Goal: Information Seeking & Learning: Compare options

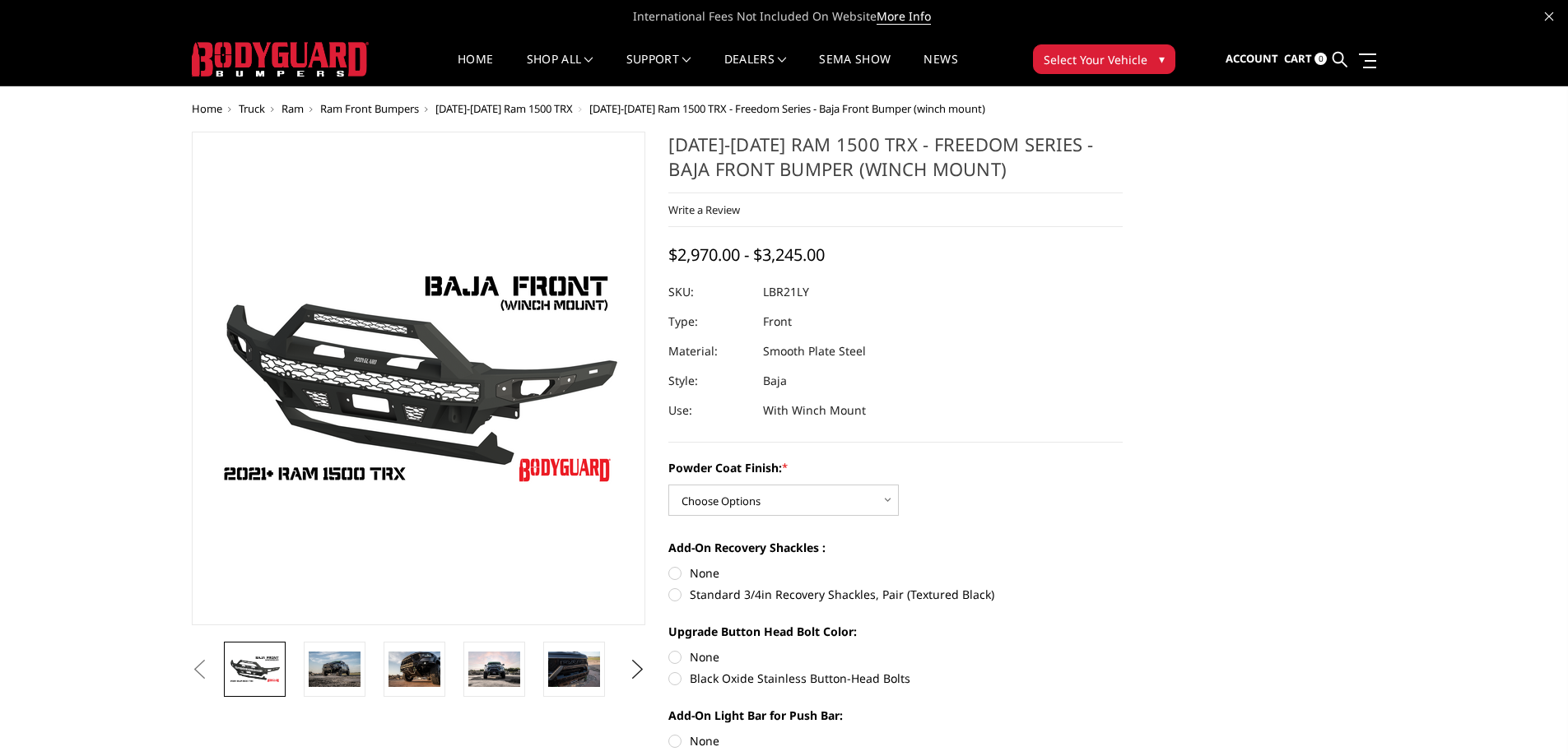
click at [212, 666] on button "Previous" at bounding box center [199, 669] width 25 height 25
click at [317, 666] on img at bounding box center [334, 668] width 52 height 35
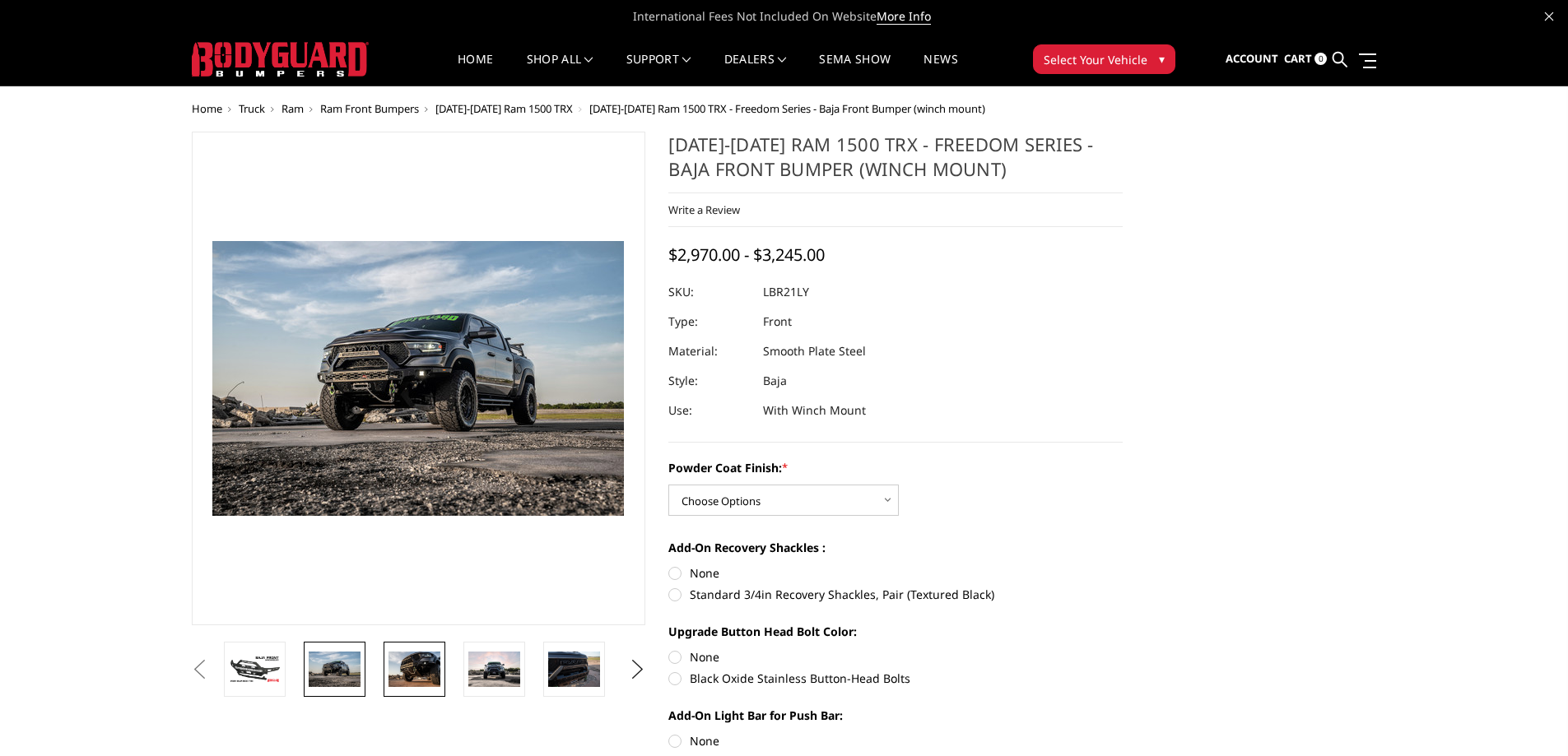
click at [393, 659] on img at bounding box center [414, 668] width 52 height 35
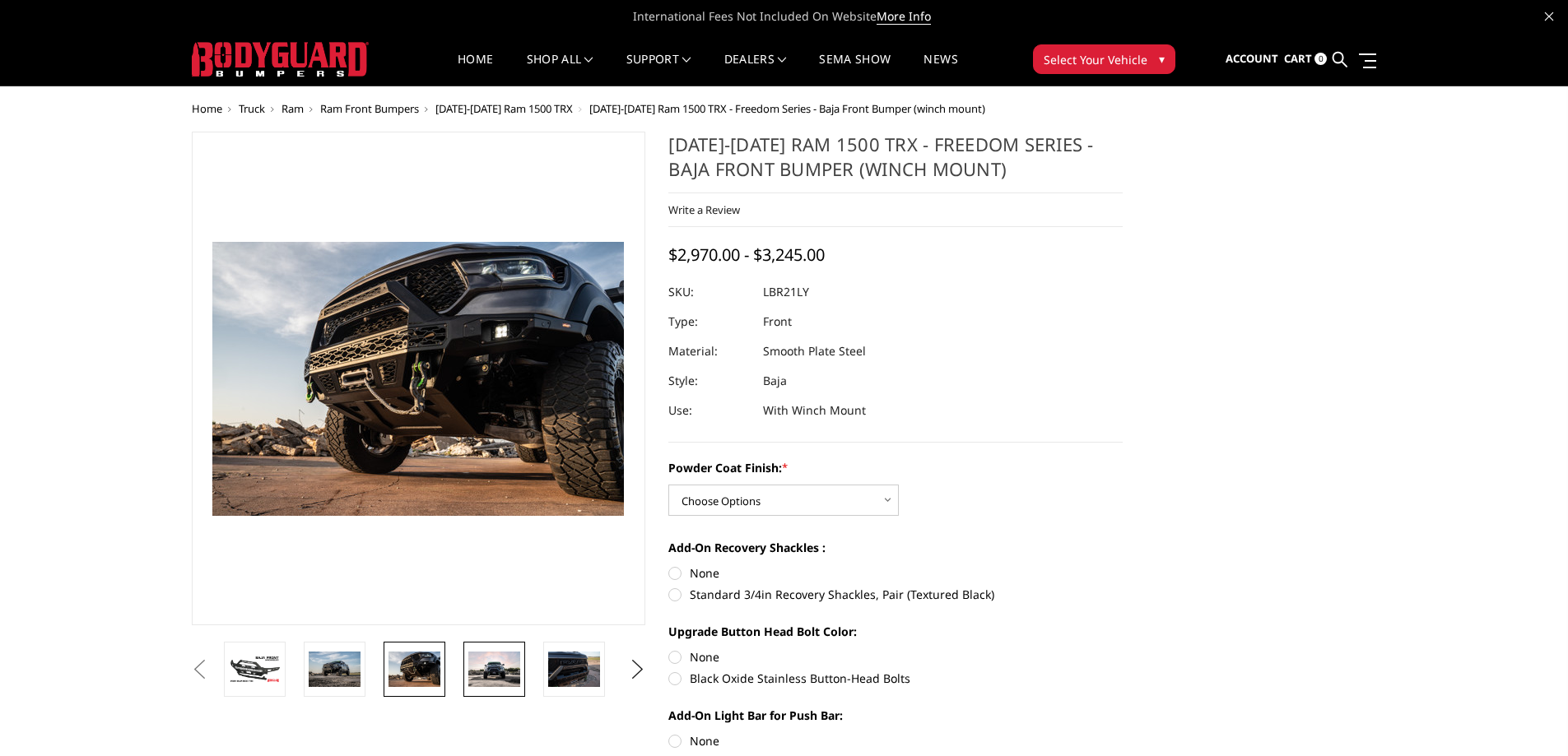
click at [502, 672] on img at bounding box center [494, 669] width 52 height 36
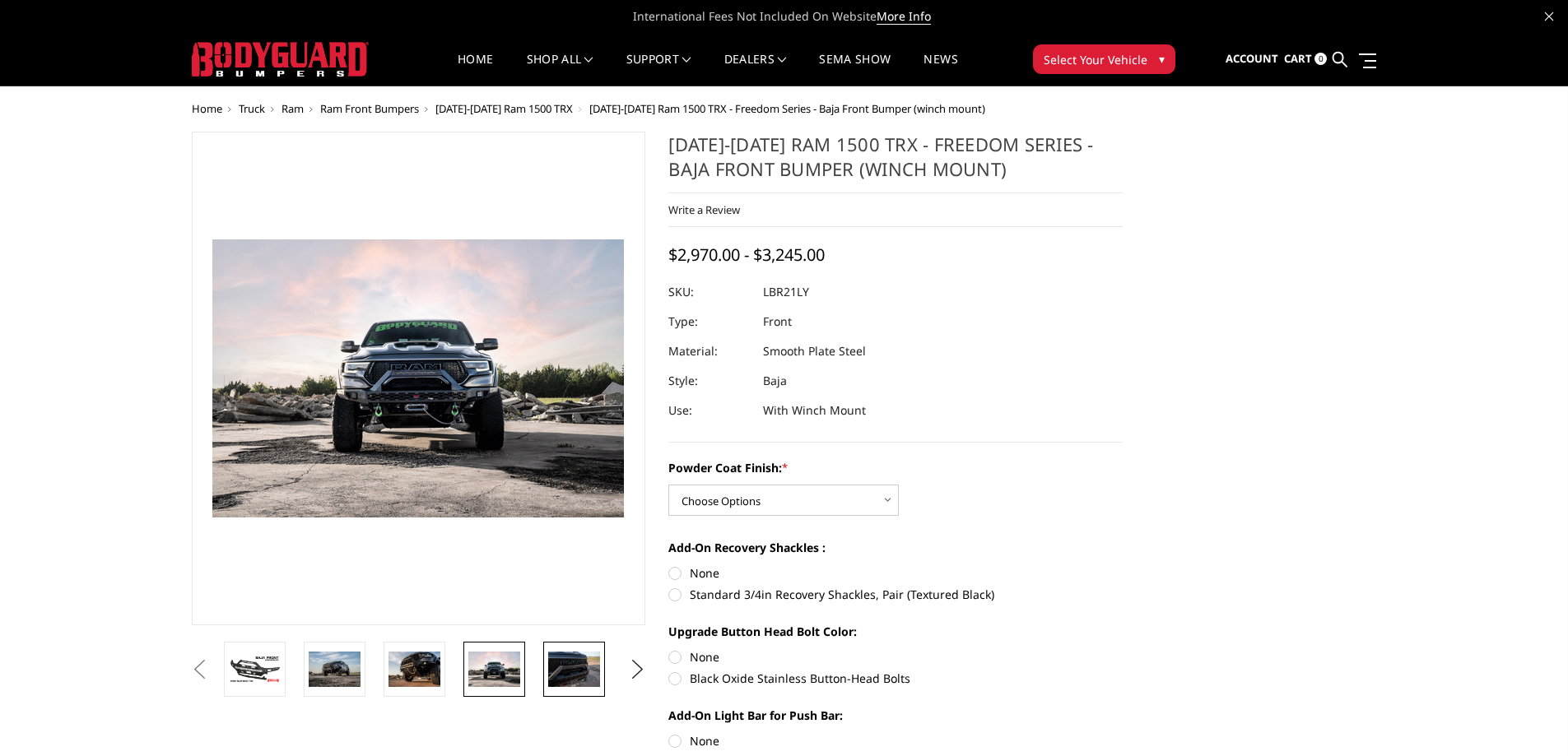
click at [559, 679] on img at bounding box center [573, 668] width 52 height 35
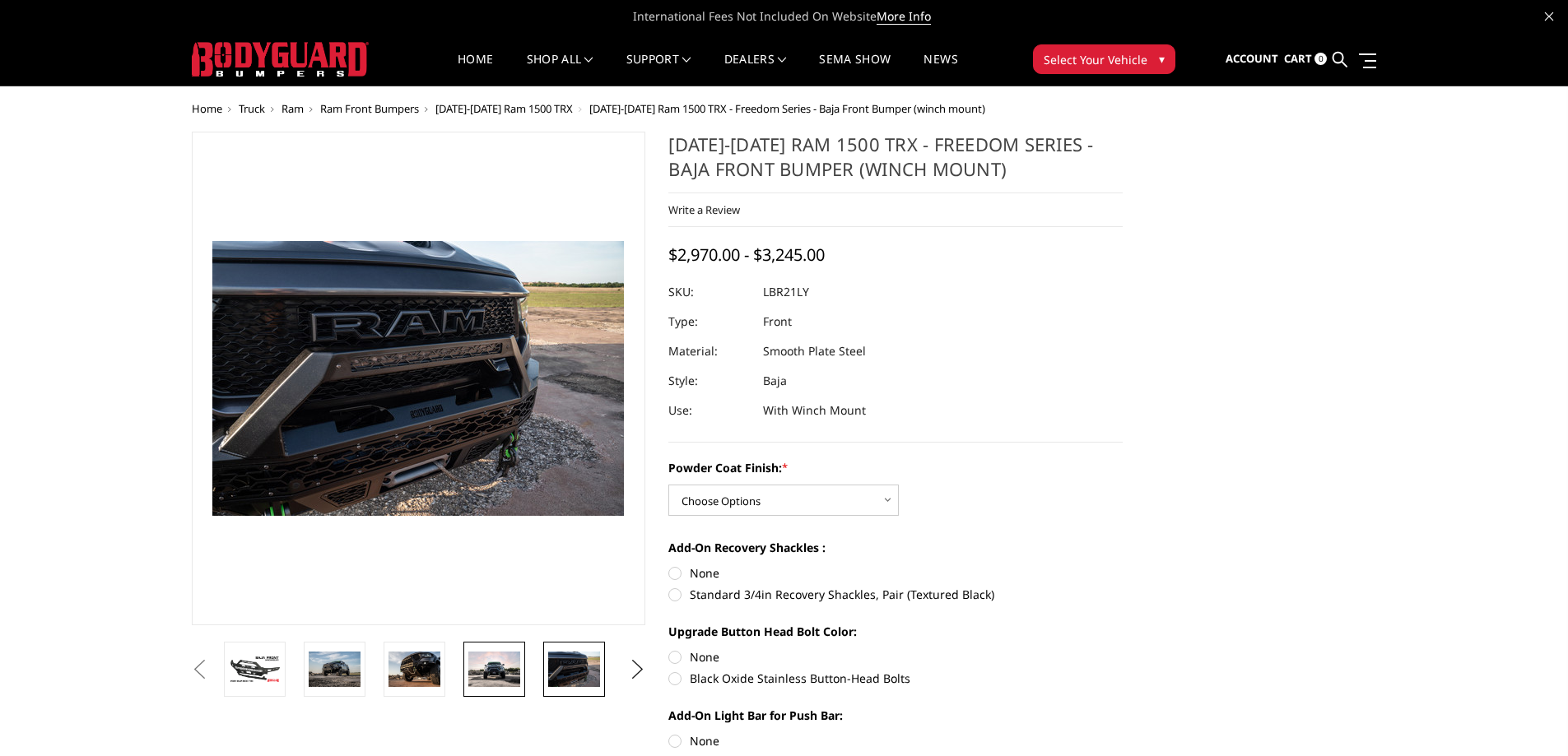
click at [493, 675] on img at bounding box center [494, 669] width 52 height 36
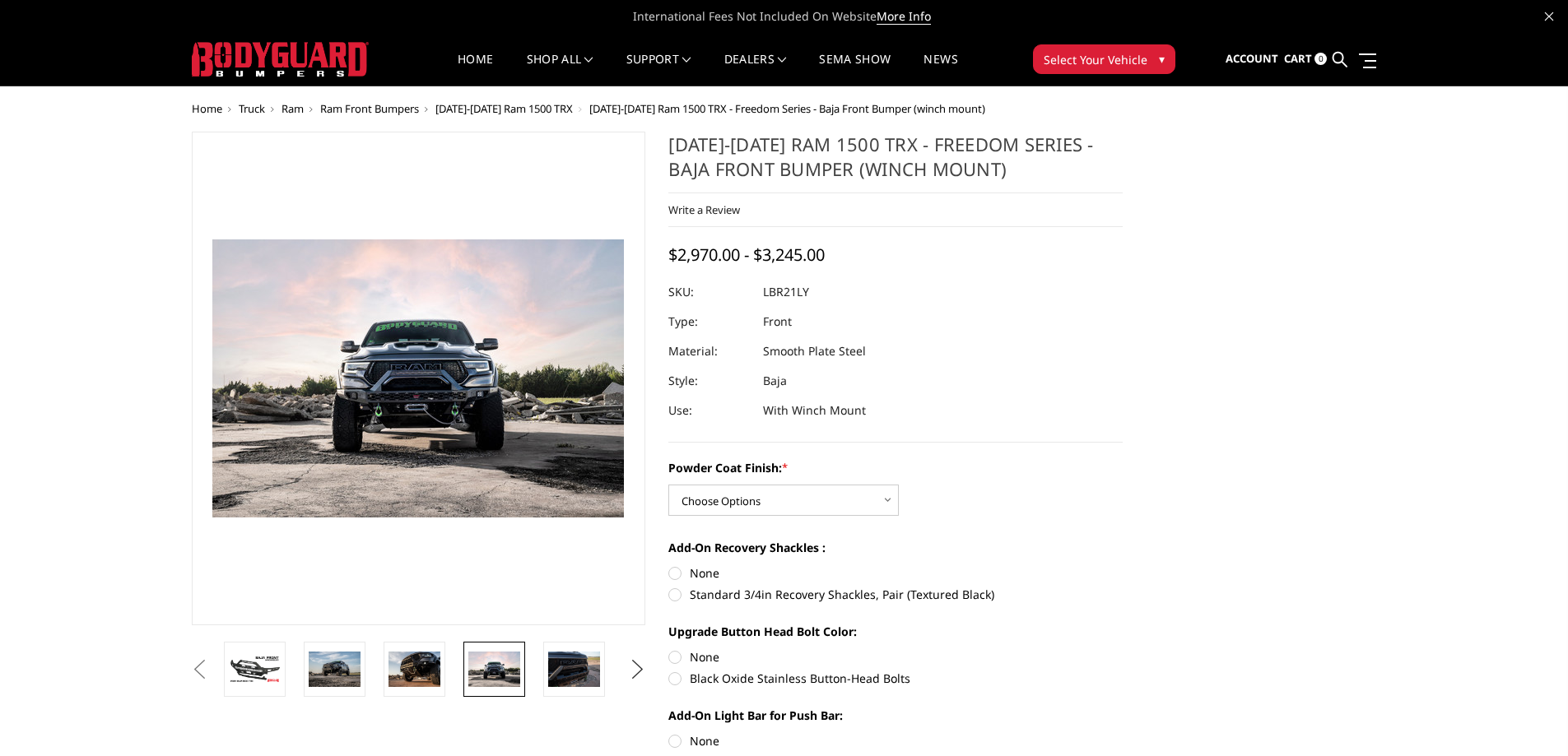
click at [644, 669] on button "Next" at bounding box center [636, 669] width 25 height 25
click at [477, 670] on img at bounding box center [494, 668] width 52 height 35
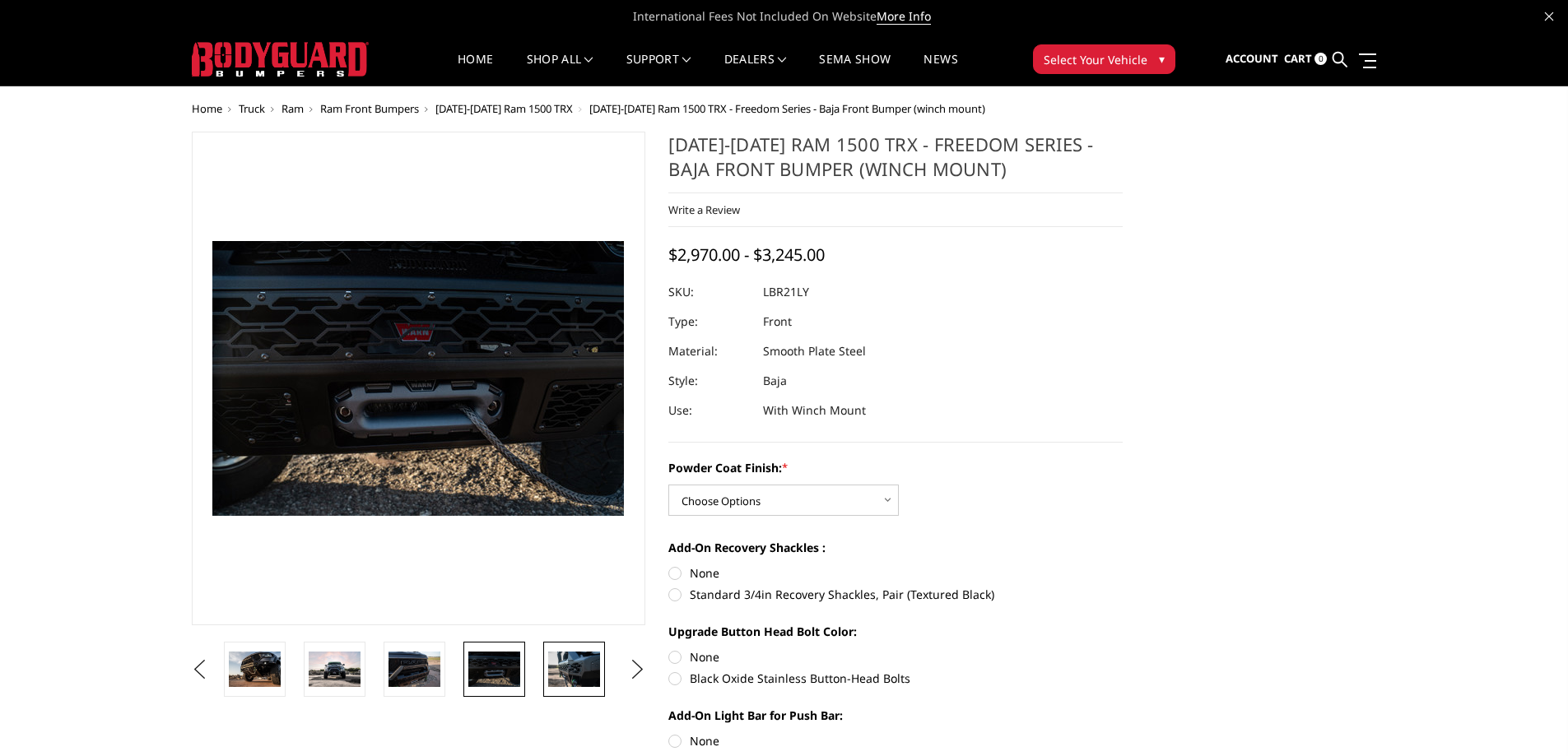
click at [565, 667] on img at bounding box center [573, 668] width 52 height 35
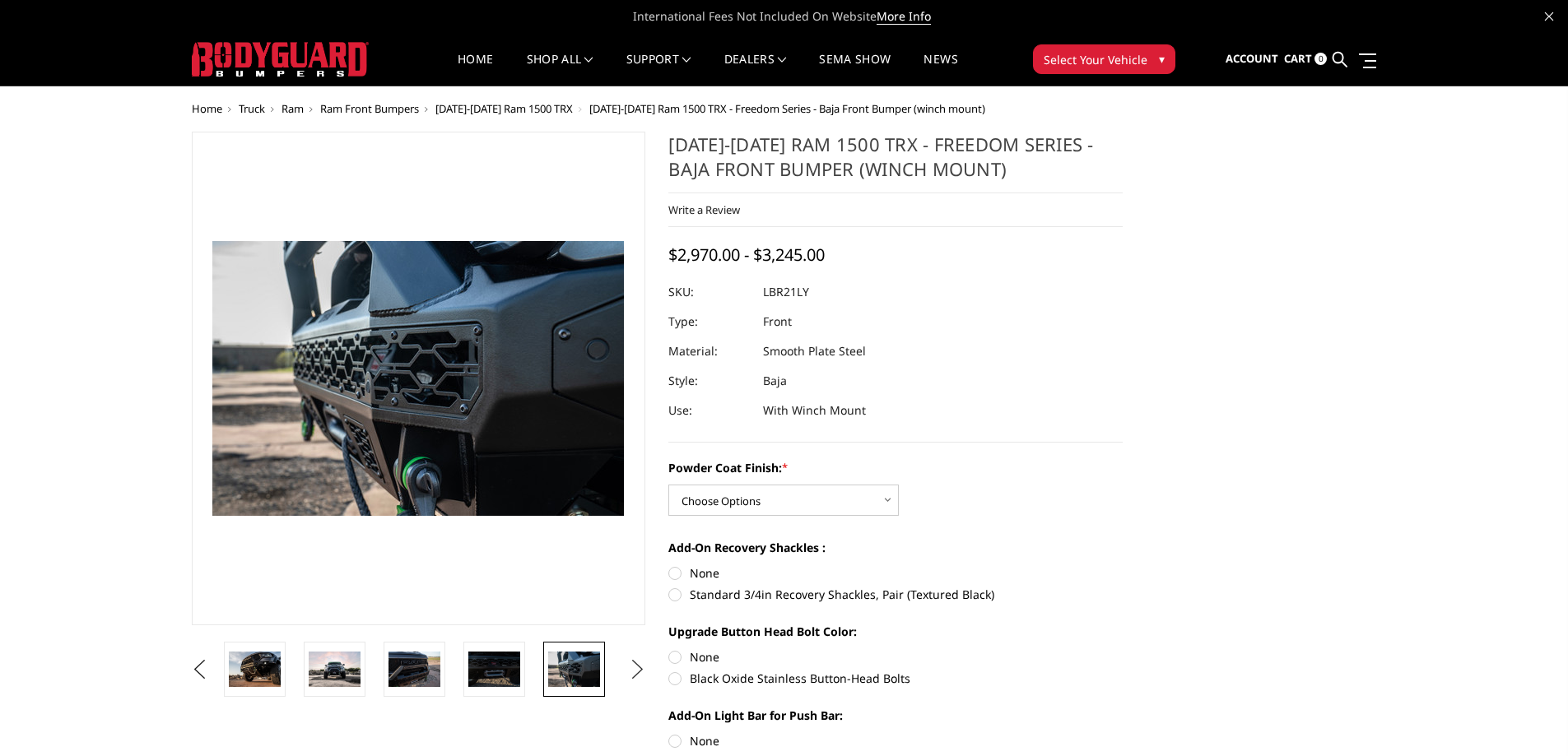
click at [646, 663] on button "Next" at bounding box center [636, 669] width 25 height 25
click at [573, 667] on img at bounding box center [573, 668] width 52 height 35
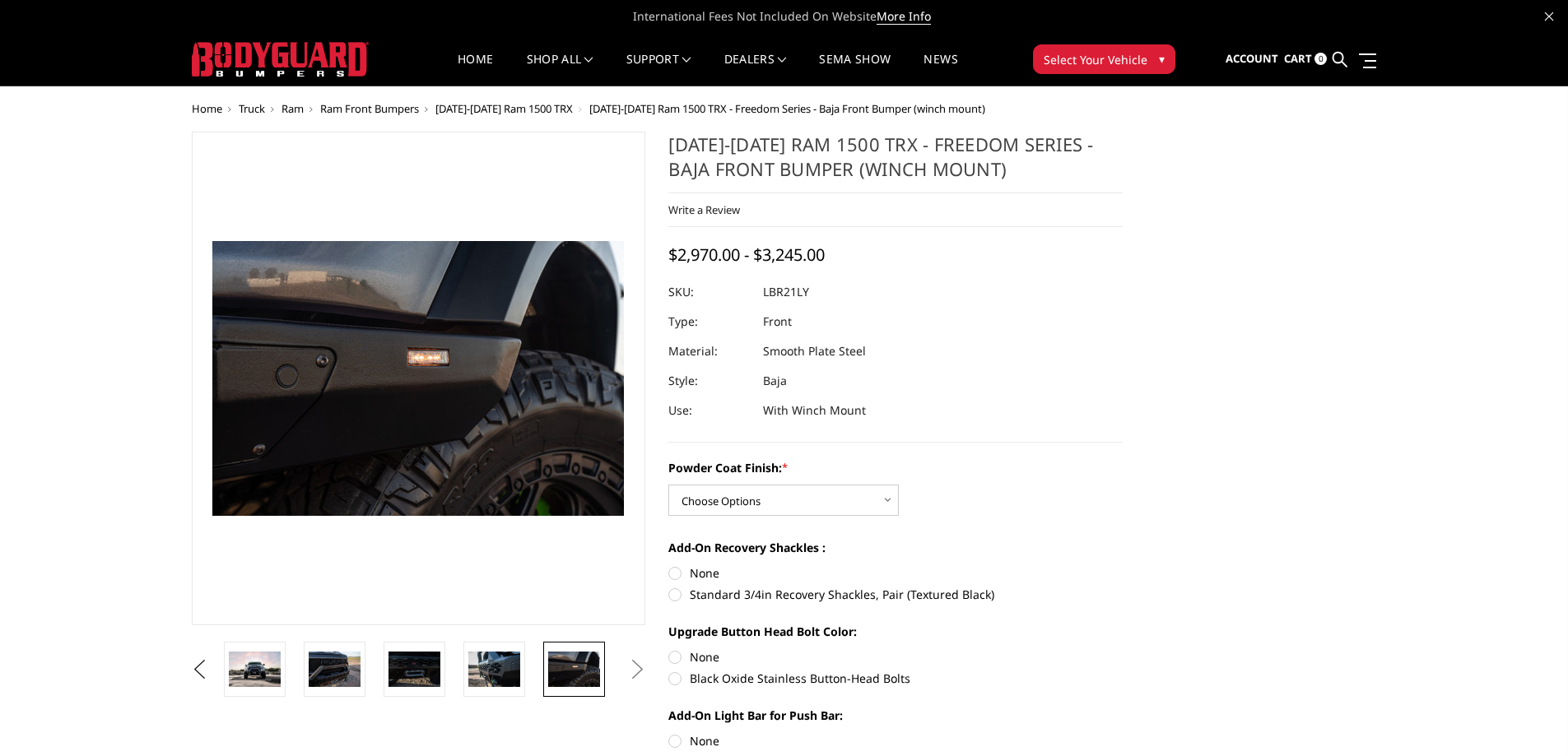
click at [616, 670] on li at bounding box center [580, 669] width 80 height 55
click at [629, 669] on button "Next" at bounding box center [636, 669] width 25 height 25
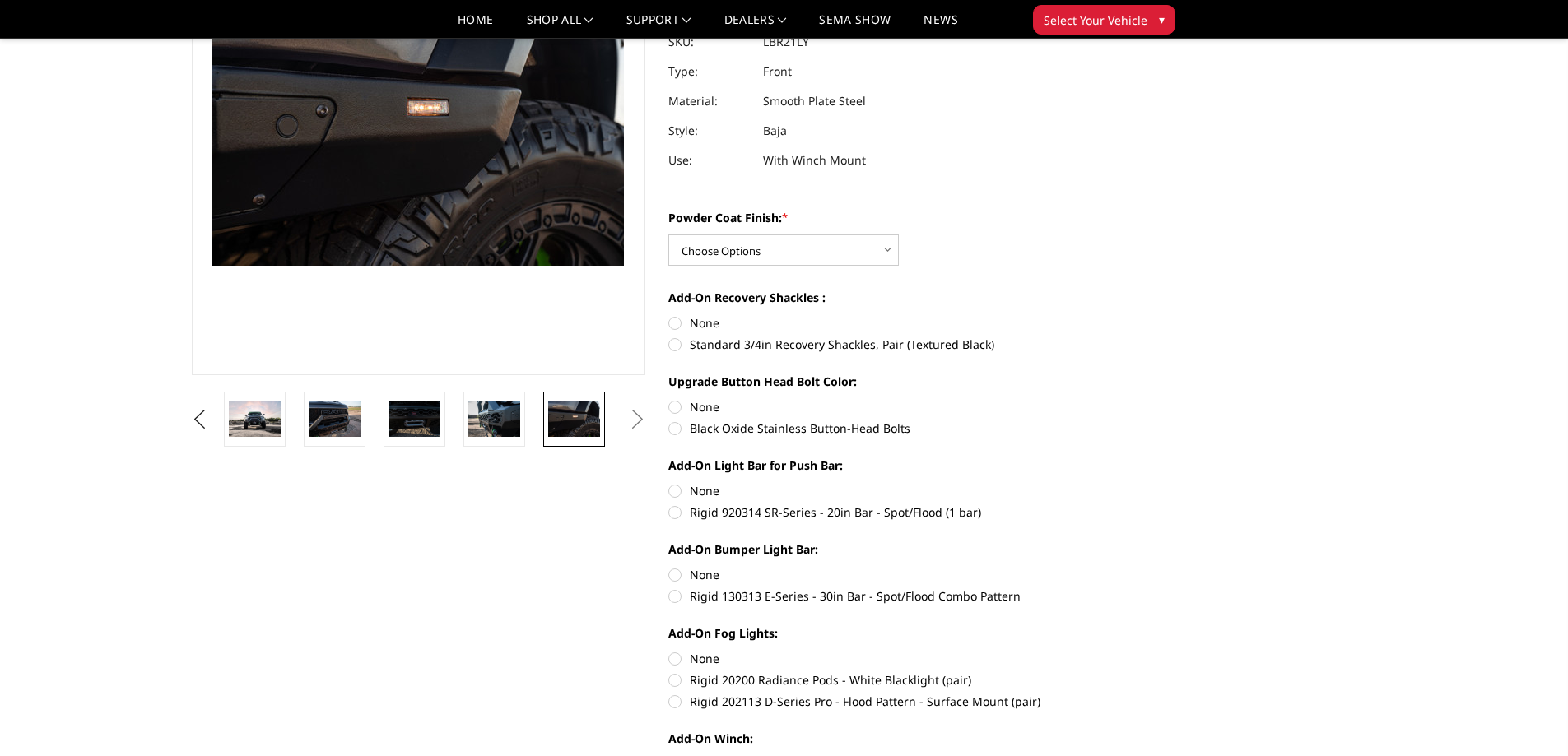
scroll to position [247, 0]
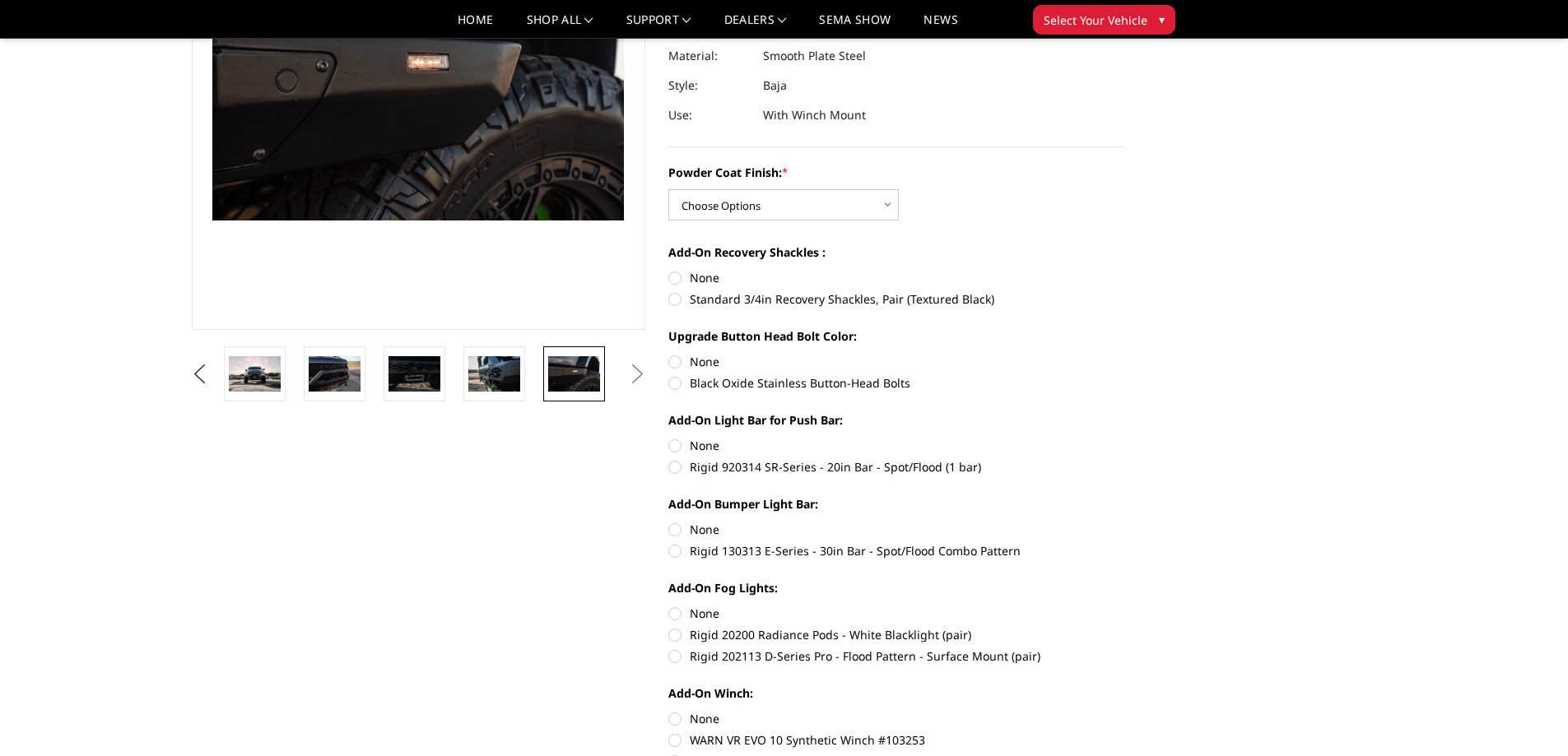
click at [679, 298] on label "Standard 3/4in Recovery Shackles, Pair (Textured Black)" at bounding box center [895, 299] width 454 height 17
click at [1123, 270] on input "Standard 3/4in Recovery Shackles, Pair (Textured Black)" at bounding box center [1123, 269] width 1 height 1
radio input "true"
click at [675, 387] on label "Black Oxide Stainless Button-Head Bolts" at bounding box center [895, 383] width 454 height 17
click at [1123, 353] on input "Black Oxide Stainless Button-Head Bolts" at bounding box center [1123, 353] width 1 height 1
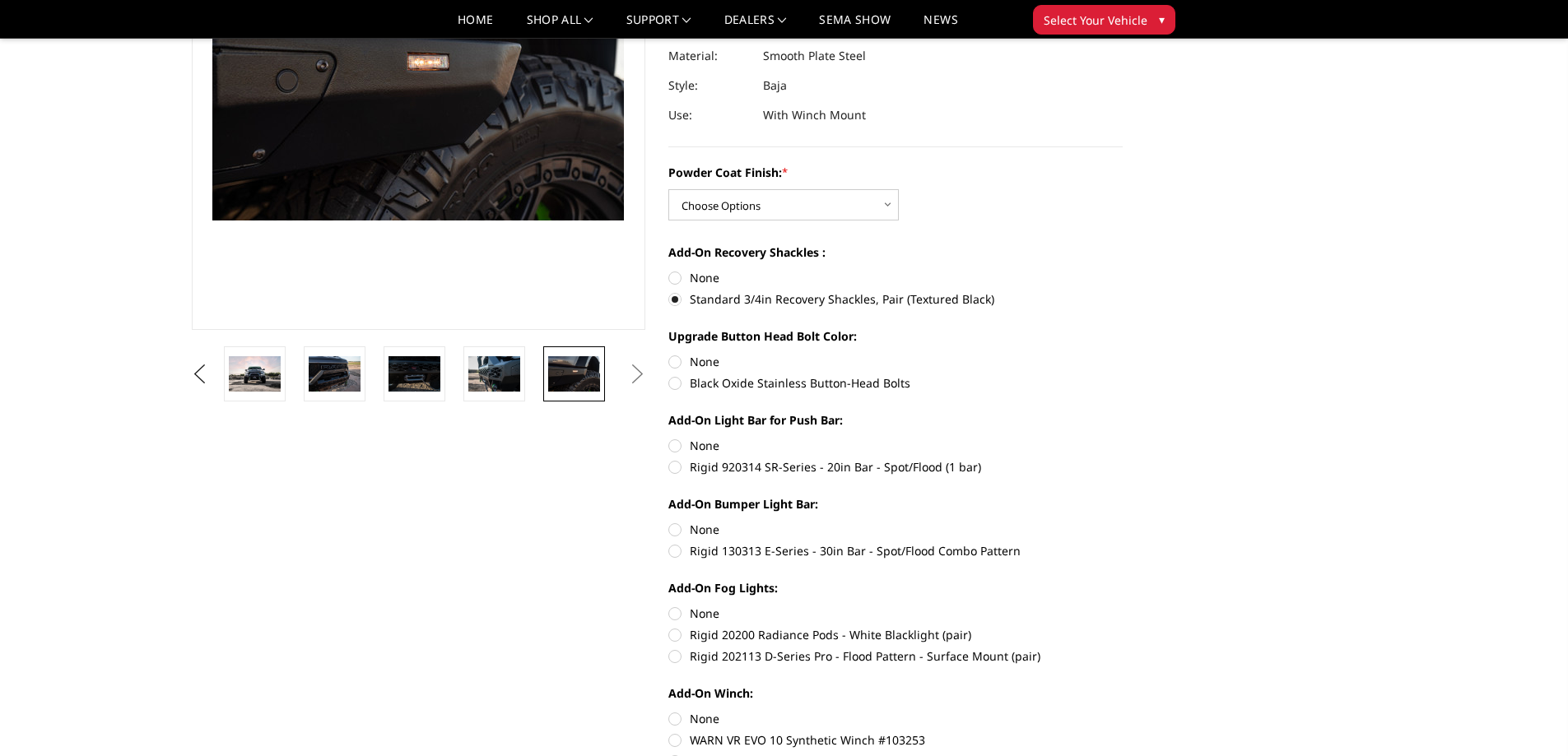
radio input "true"
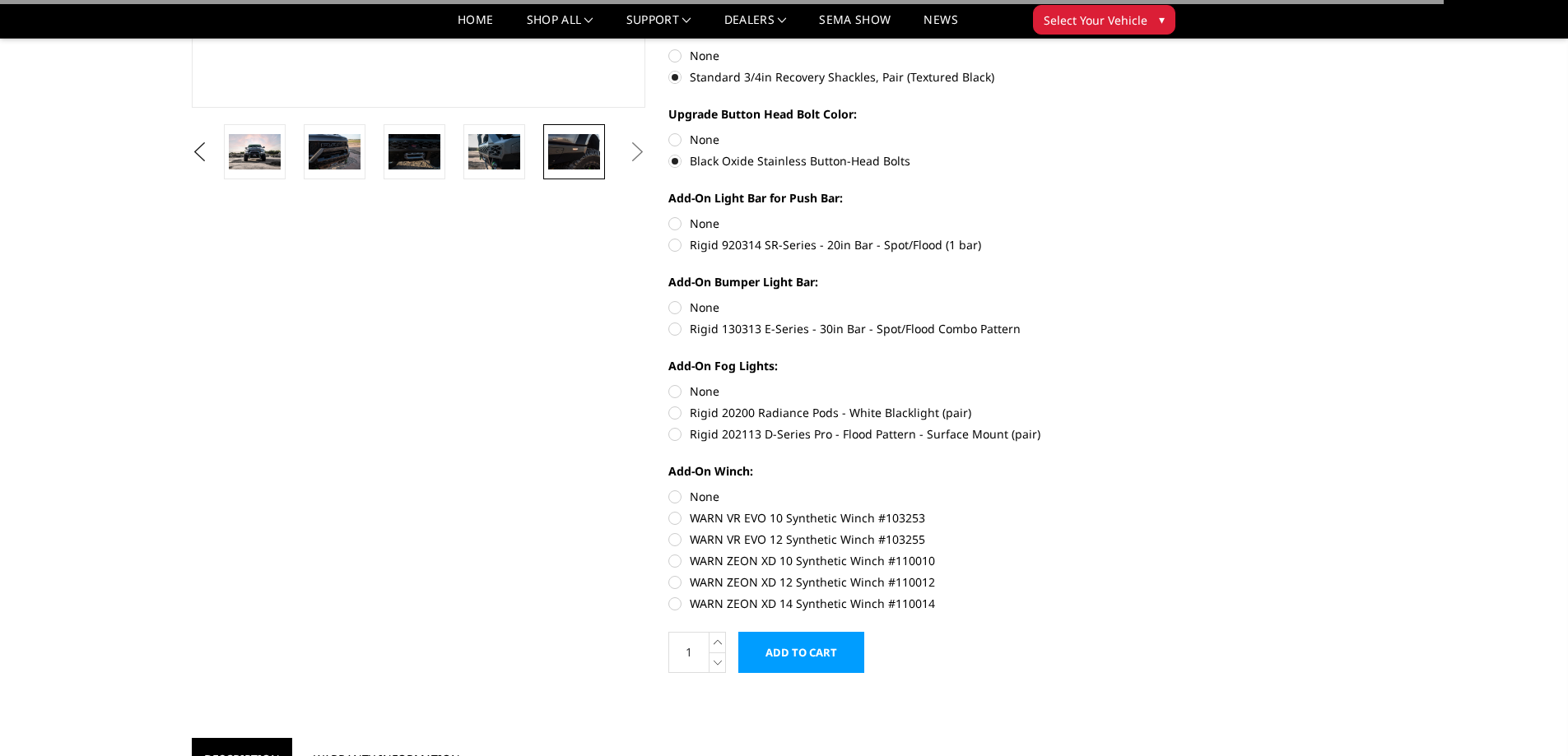
scroll to position [494, 0]
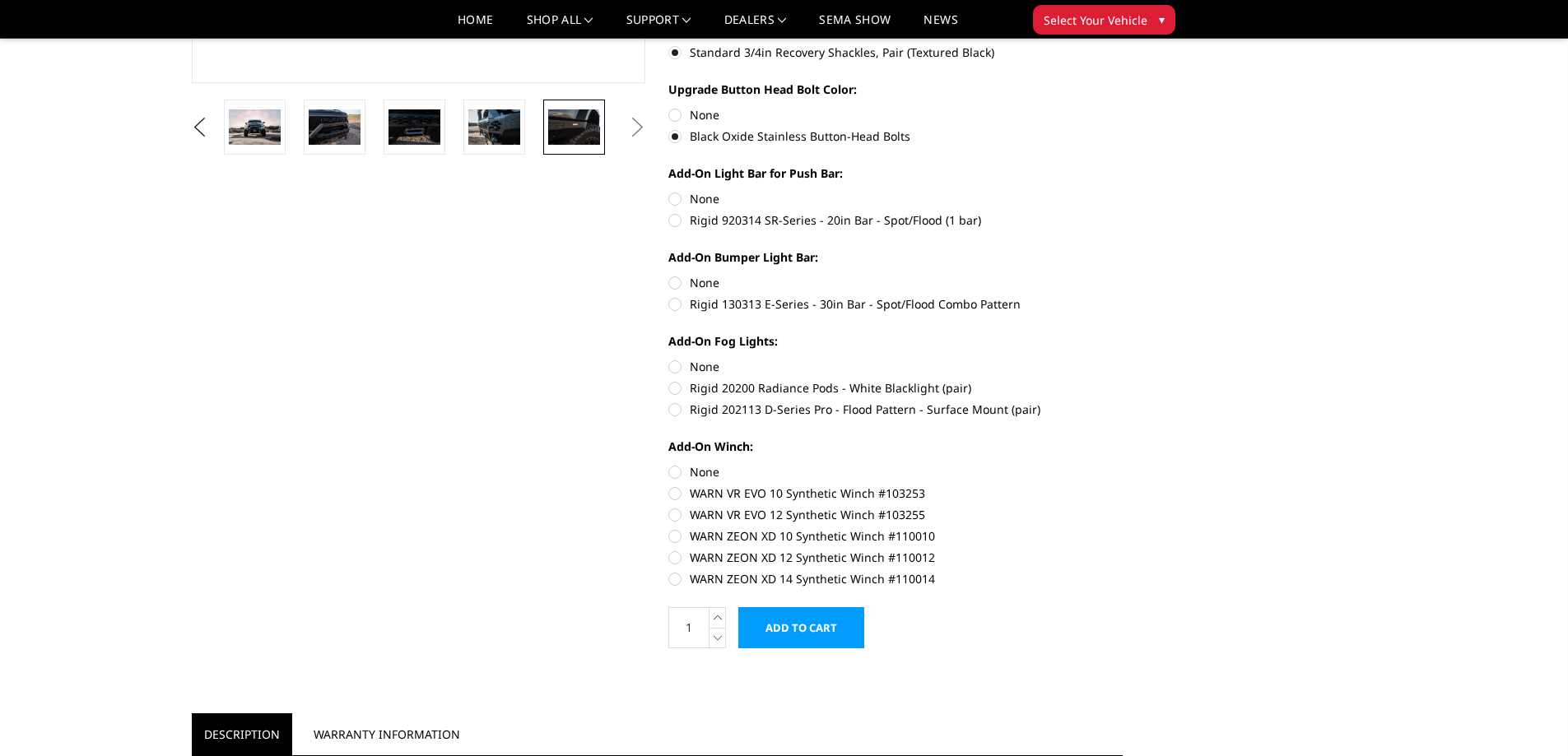
click at [672, 197] on label "None" at bounding box center [895, 198] width 454 height 17
click at [669, 191] on input "None" at bounding box center [669, 190] width 1 height 1
radio input "true"
click at [670, 285] on label "None" at bounding box center [895, 283] width 454 height 17
click at [669, 275] on input "None" at bounding box center [669, 274] width 1 height 1
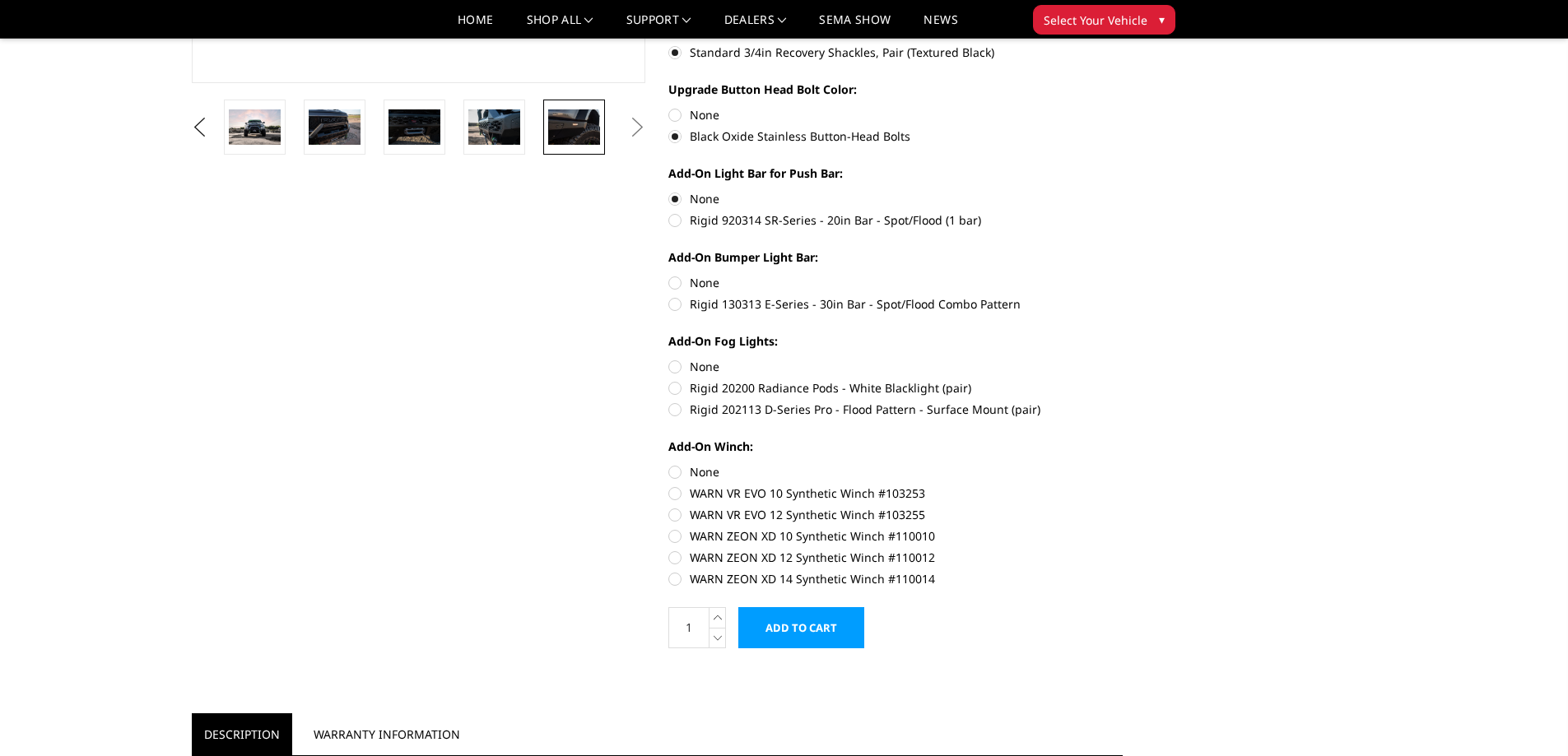
radio input "true"
click at [675, 370] on label "None" at bounding box center [895, 366] width 454 height 17
click at [669, 358] on input "None" at bounding box center [669, 358] width 1 height 1
radio input "true"
click at [672, 470] on label "None" at bounding box center [895, 472] width 454 height 17
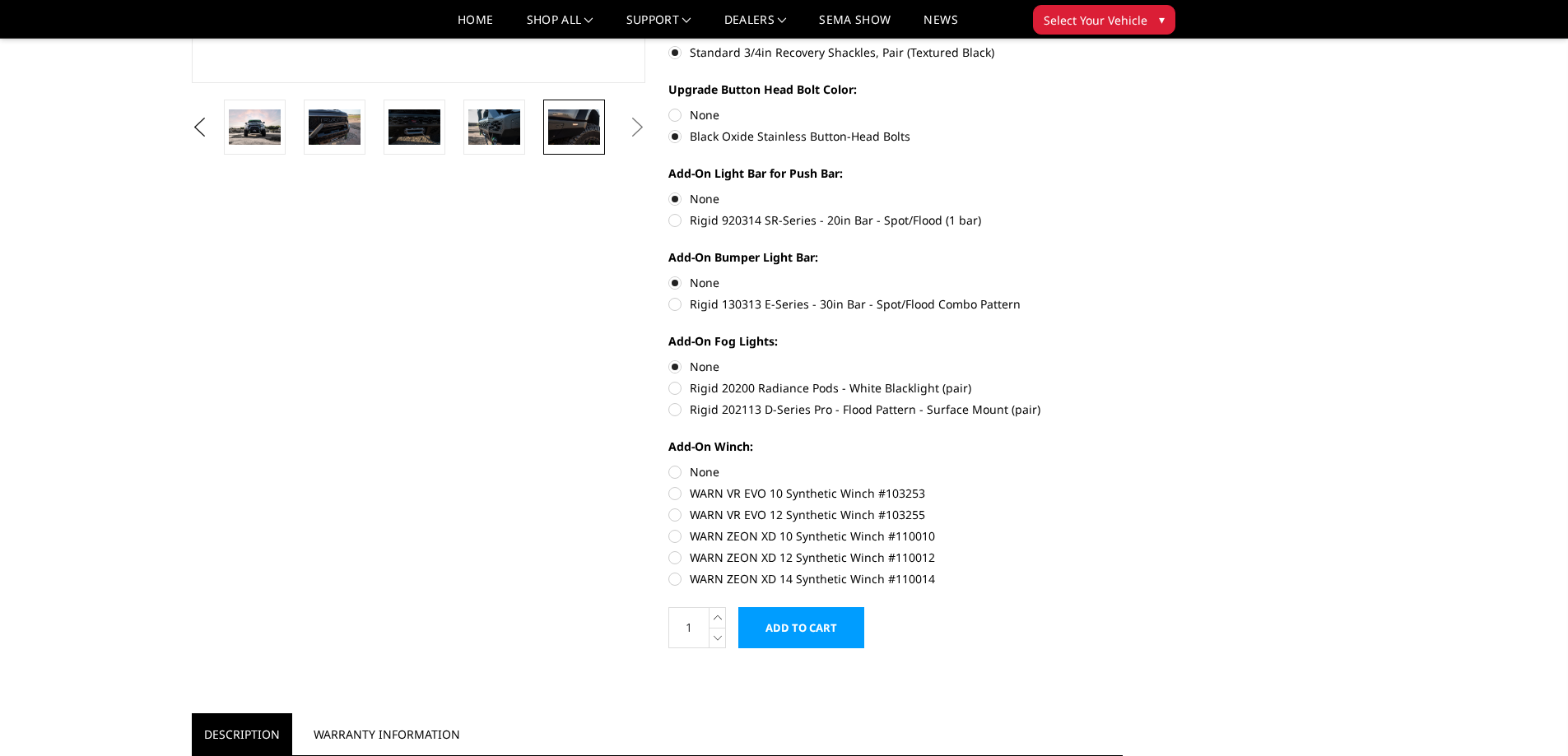
click at [669, 464] on input "None" at bounding box center [669, 463] width 1 height 1
radio input "true"
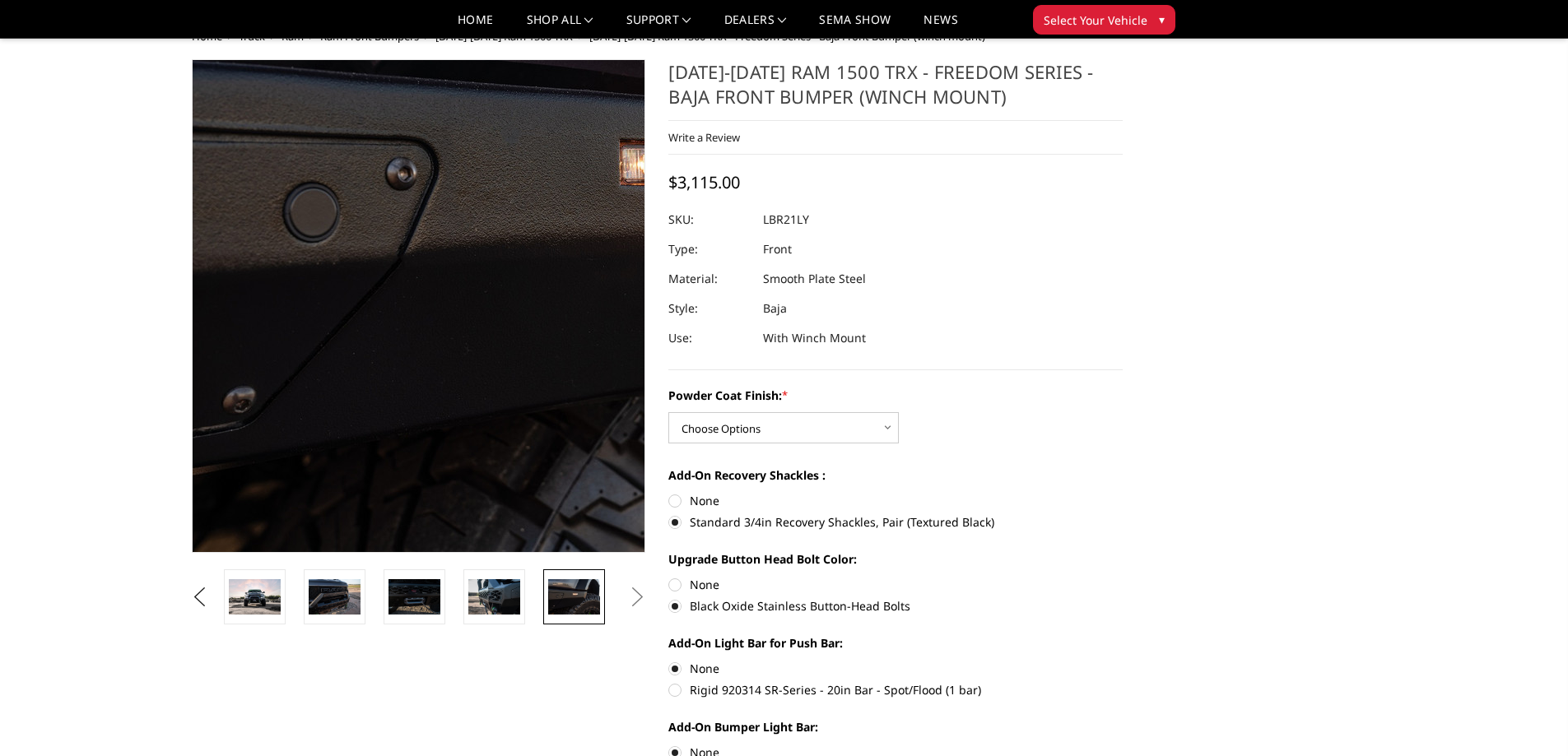
scroll to position [0, 0]
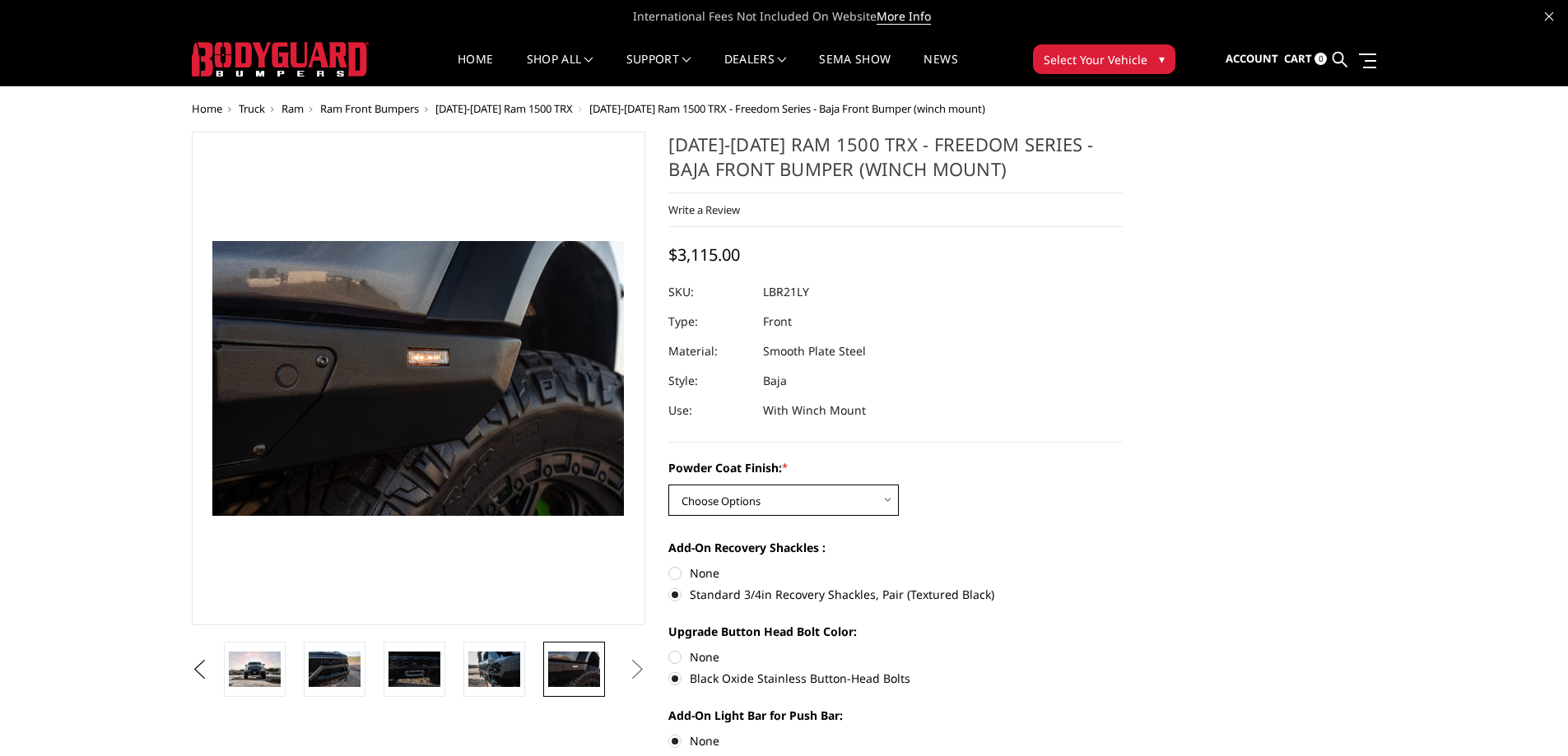
click at [841, 503] on select "Choose Options Bare Metal Textured Black Powder Coat" at bounding box center [784, 500] width 231 height 32
click at [669, 484] on select "Choose Options Bare Metal Textured Black Powder Coat" at bounding box center [784, 500] width 231 height 32
click at [803, 497] on select "Choose Options Bare Metal Textured Black Powder Coat" at bounding box center [784, 500] width 231 height 32
click at [669, 484] on select "Choose Options Bare Metal Textured Black Powder Coat" at bounding box center [784, 500] width 231 height 32
click at [736, 499] on select "Choose Options Bare Metal Textured Black Powder Coat" at bounding box center [784, 500] width 231 height 32
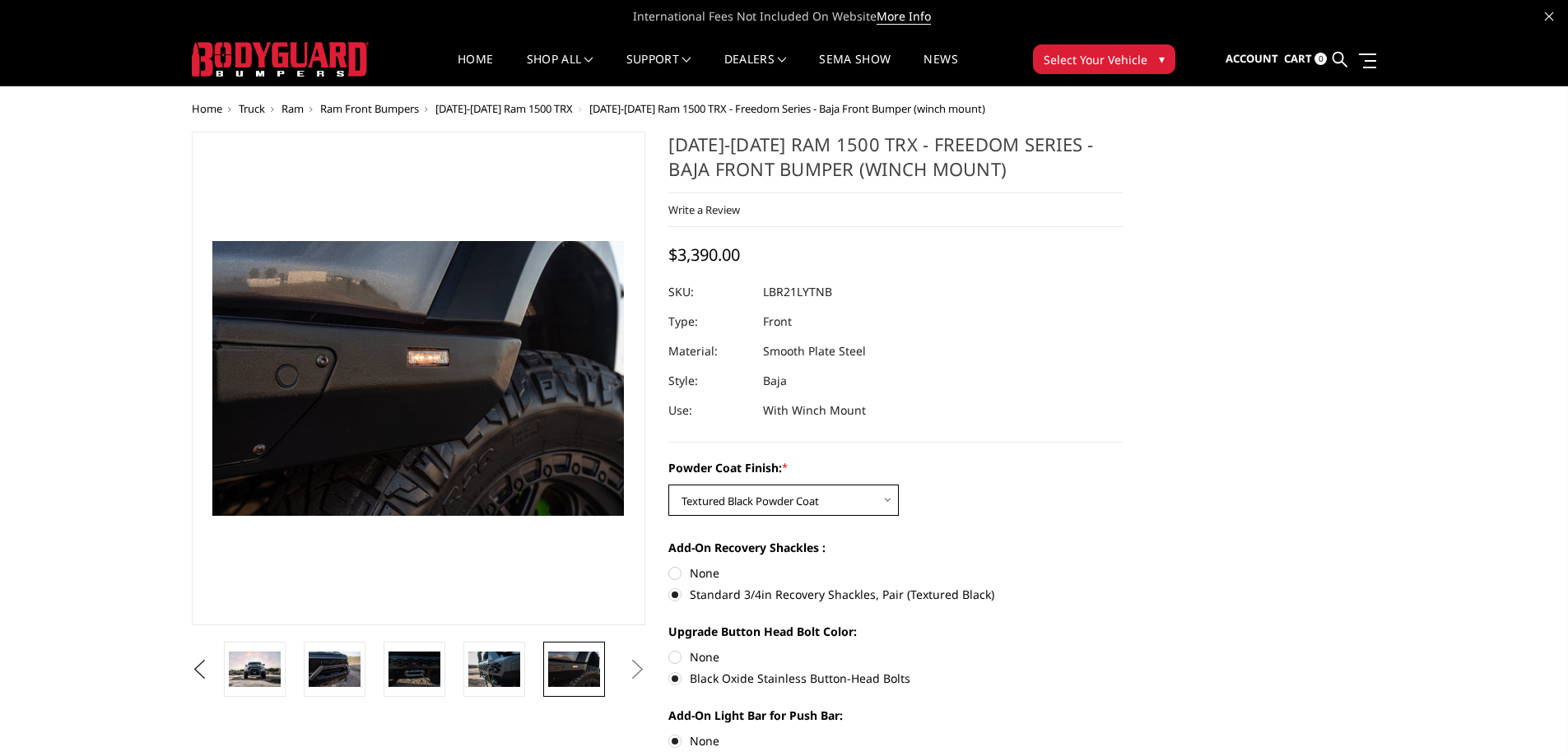
select select "3138"
click at [669, 484] on select "Choose Options Bare Metal Textured Black Powder Coat" at bounding box center [784, 500] width 231 height 32
click at [198, 669] on button "Previous" at bounding box center [199, 669] width 25 height 25
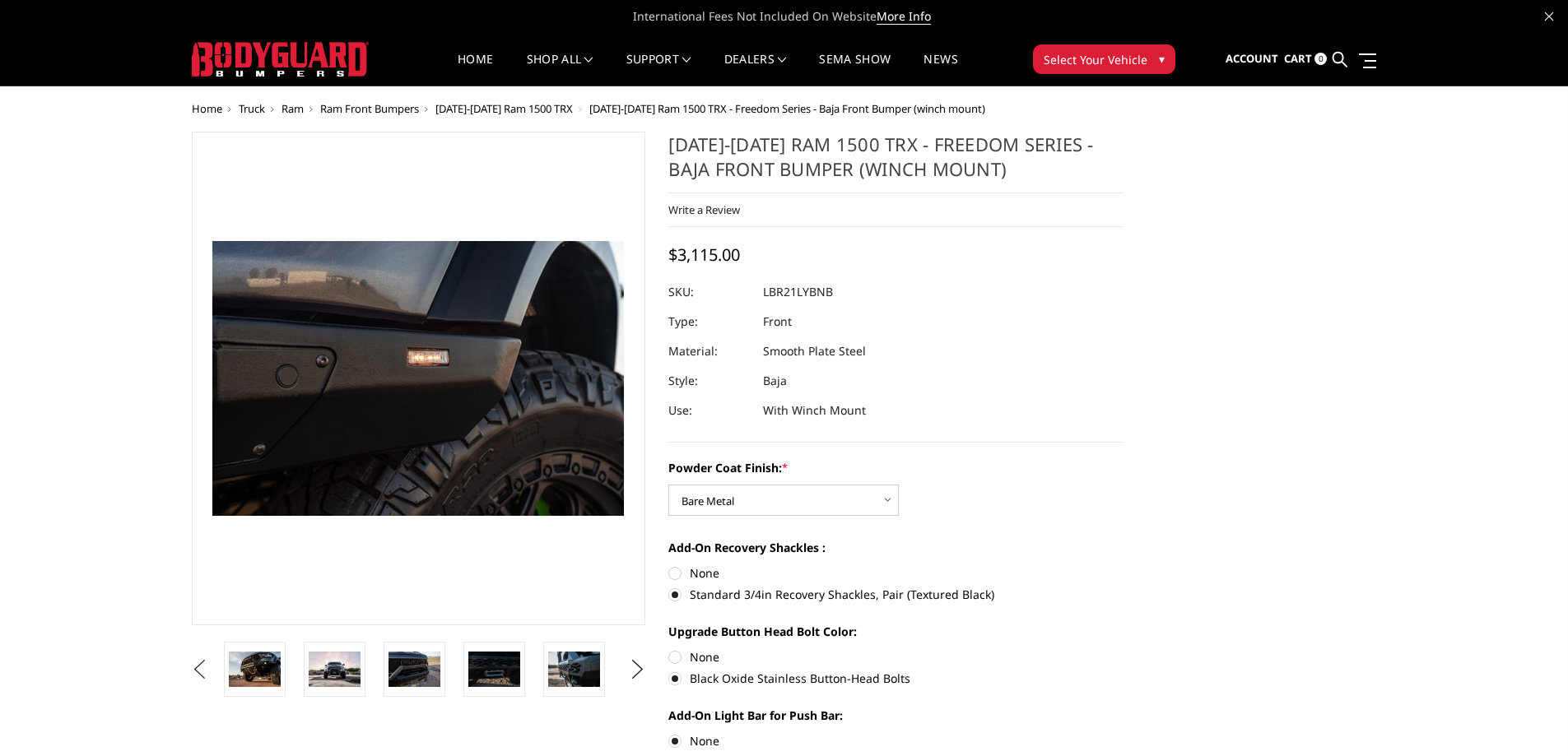
click at [207, 669] on button "Previous" at bounding box center [199, 669] width 25 height 25
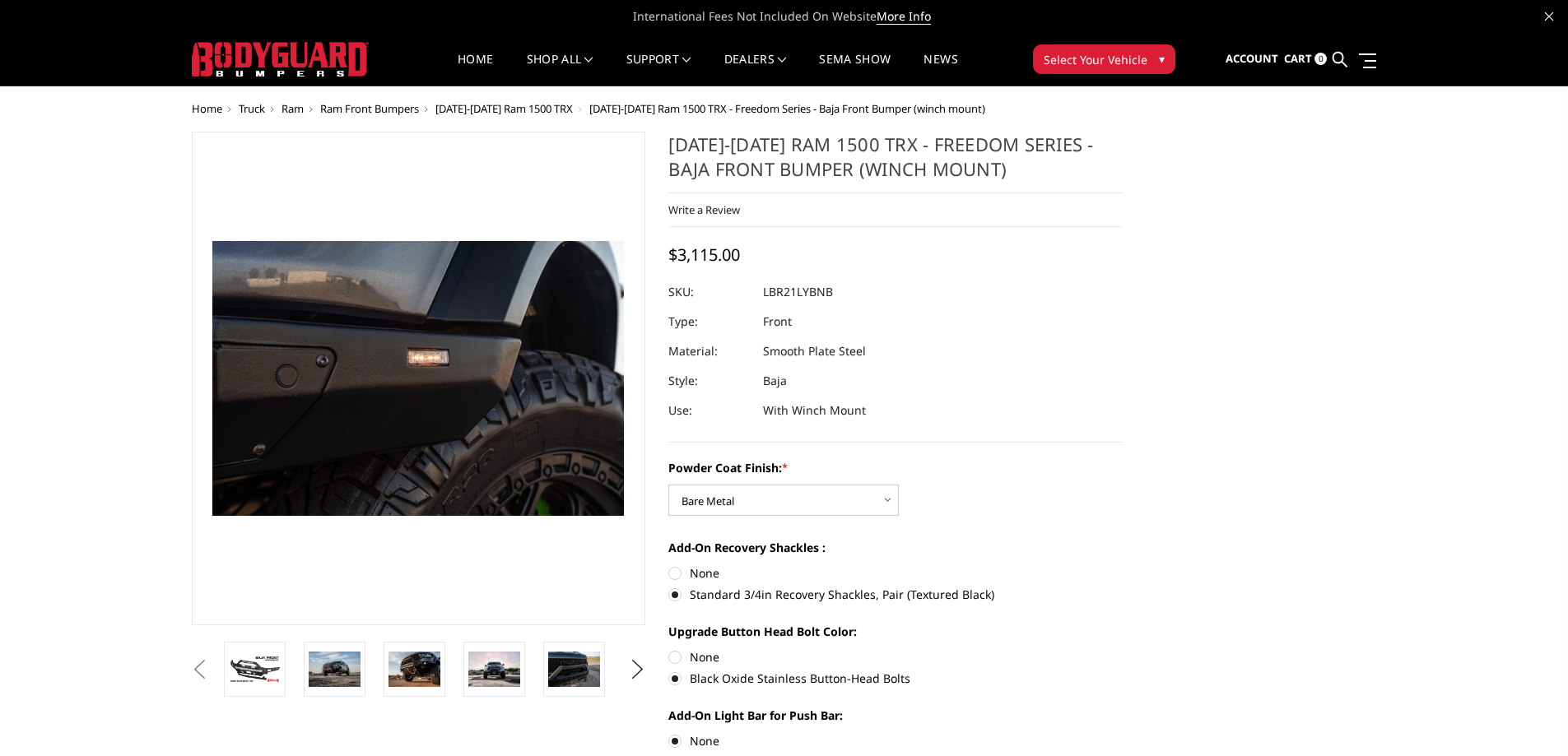
click at [207, 672] on button "Previous" at bounding box center [199, 669] width 25 height 25
click at [206, 672] on button "Previous" at bounding box center [199, 669] width 25 height 25
click at [212, 671] on button "Previous" at bounding box center [199, 669] width 25 height 25
click at [296, 665] on li at bounding box center [261, 669] width 80 height 55
click at [232, 656] on img at bounding box center [255, 669] width 52 height 29
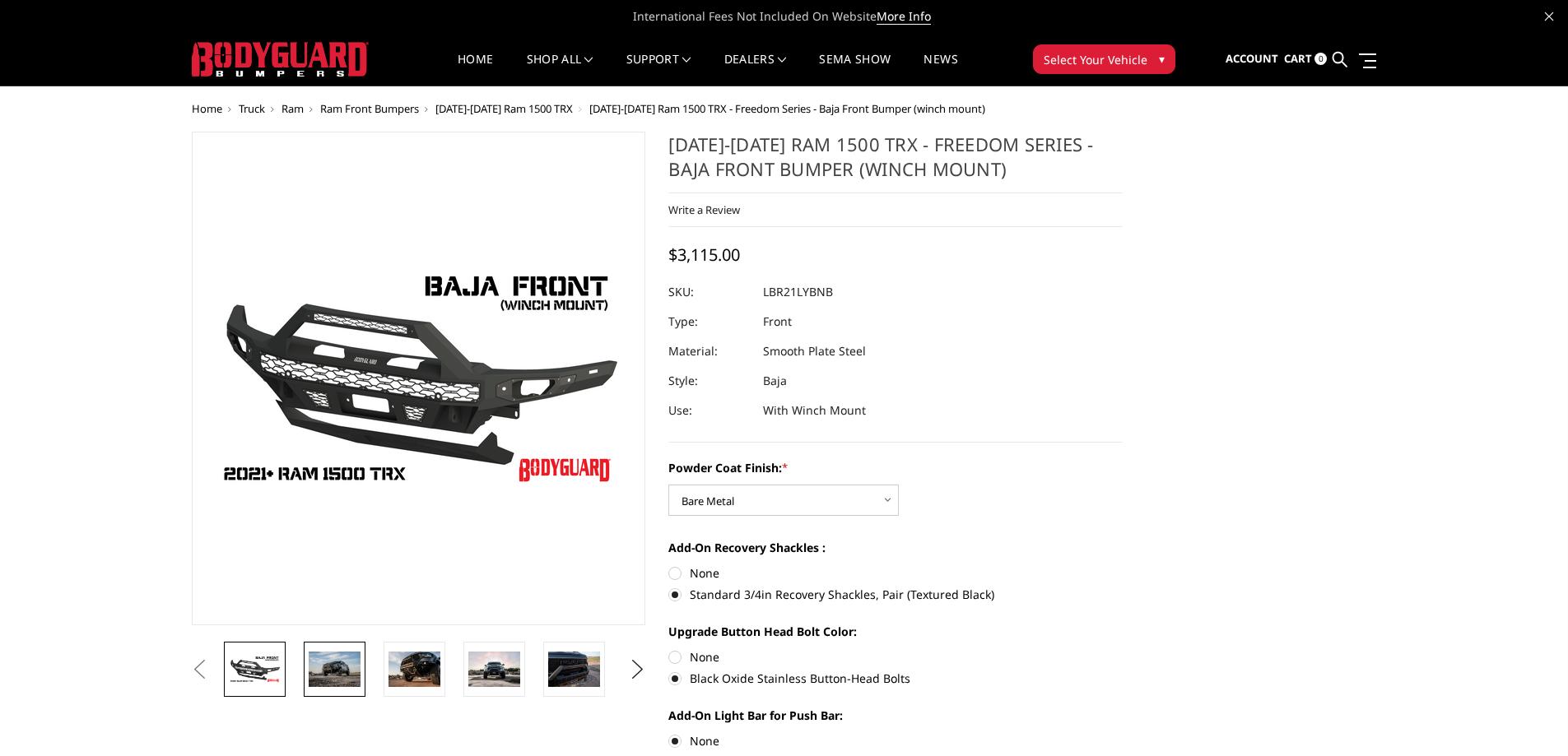
click at [330, 672] on img at bounding box center [334, 668] width 52 height 35
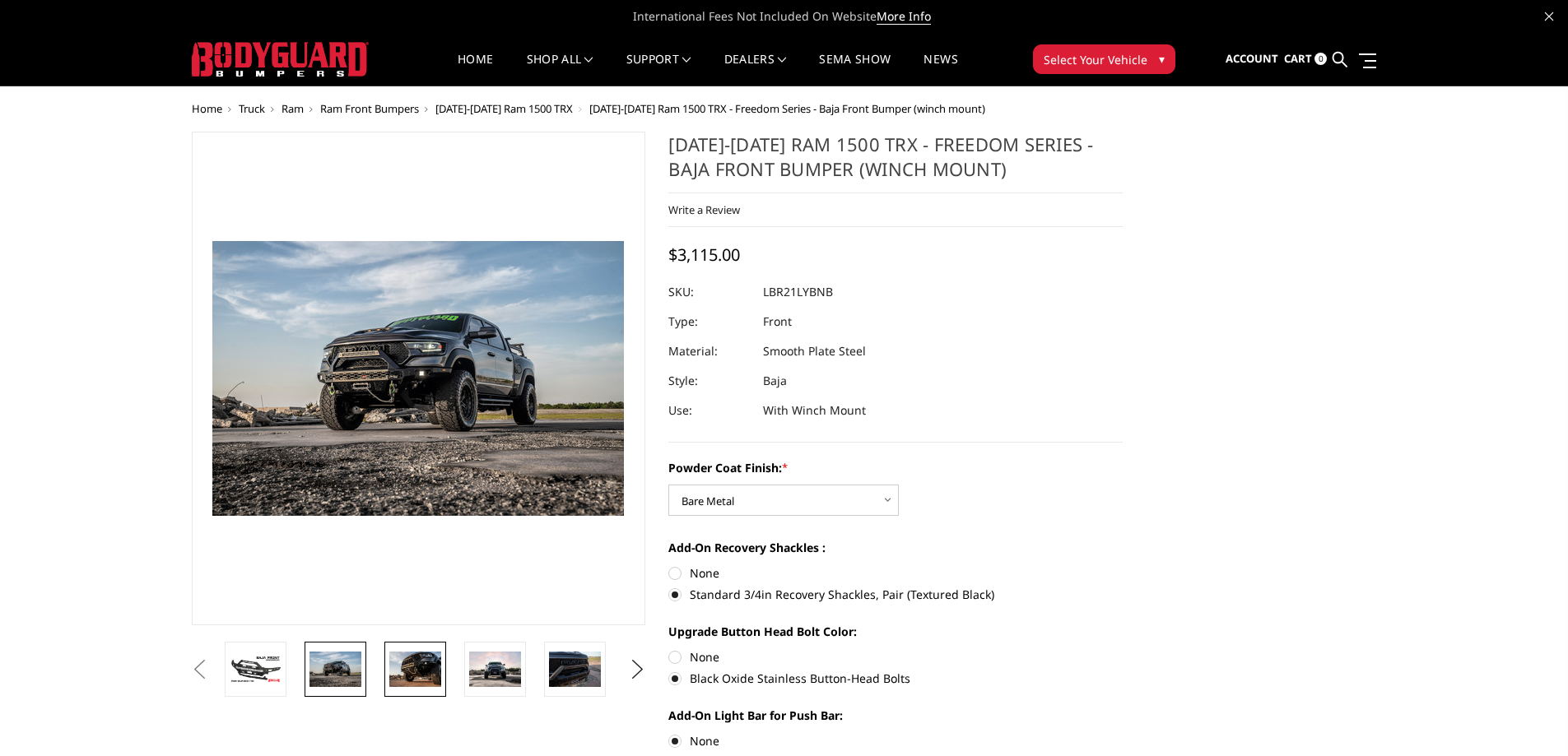
click at [434, 661] on img at bounding box center [415, 668] width 52 height 35
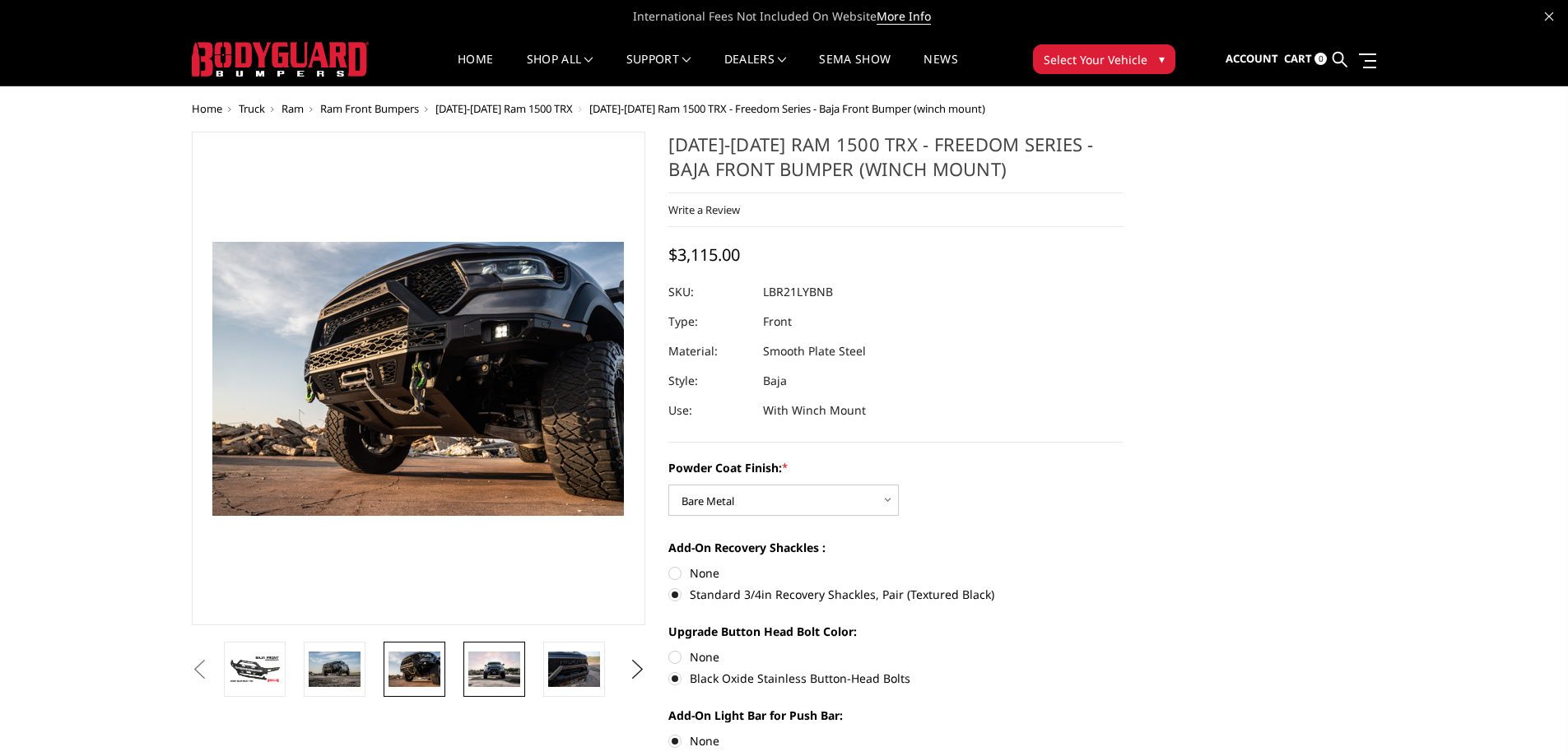
click at [470, 661] on img at bounding box center [494, 669] width 52 height 36
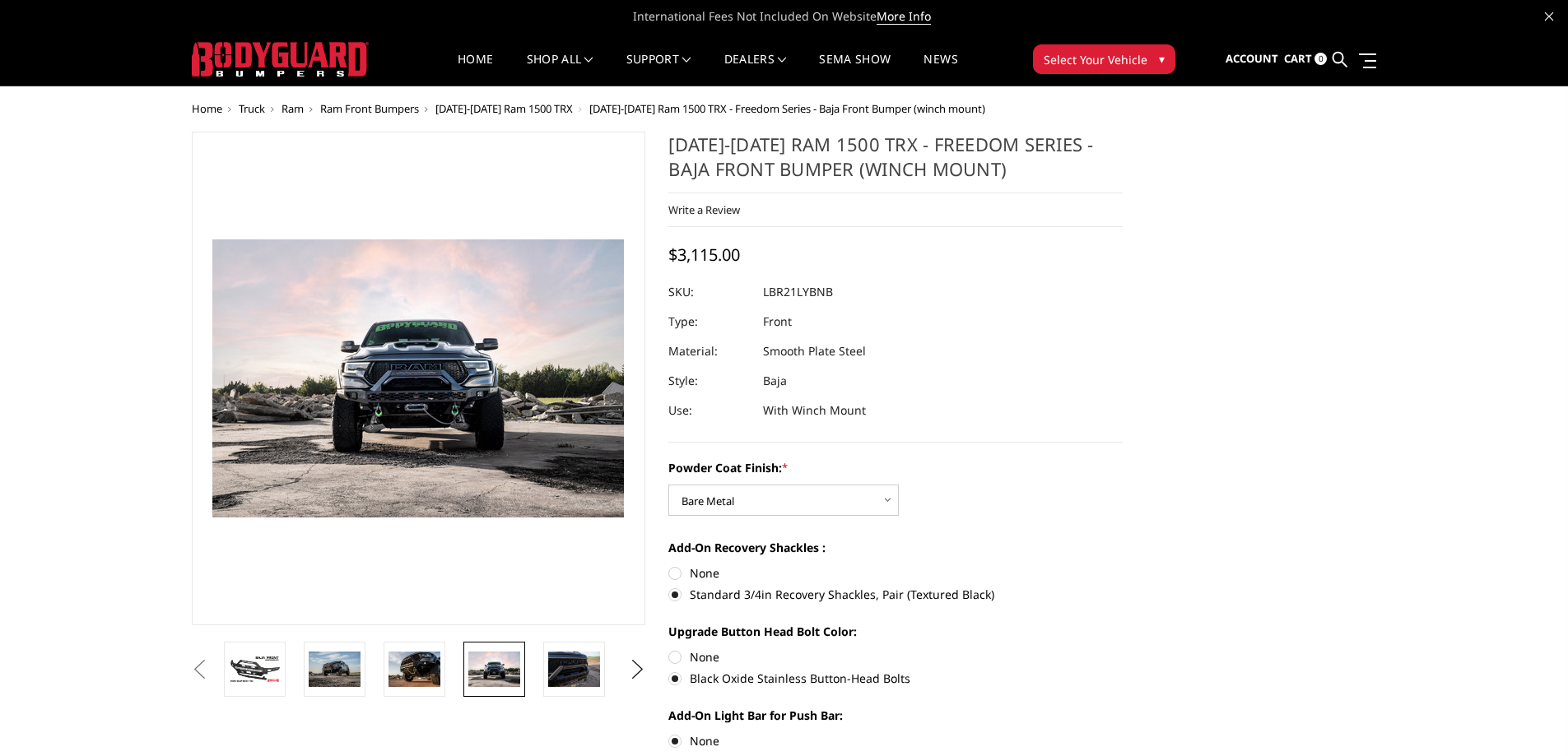
click at [497, 108] on span "[DATE]-[DATE] Ram 1500 TRX" at bounding box center [503, 108] width 137 height 14
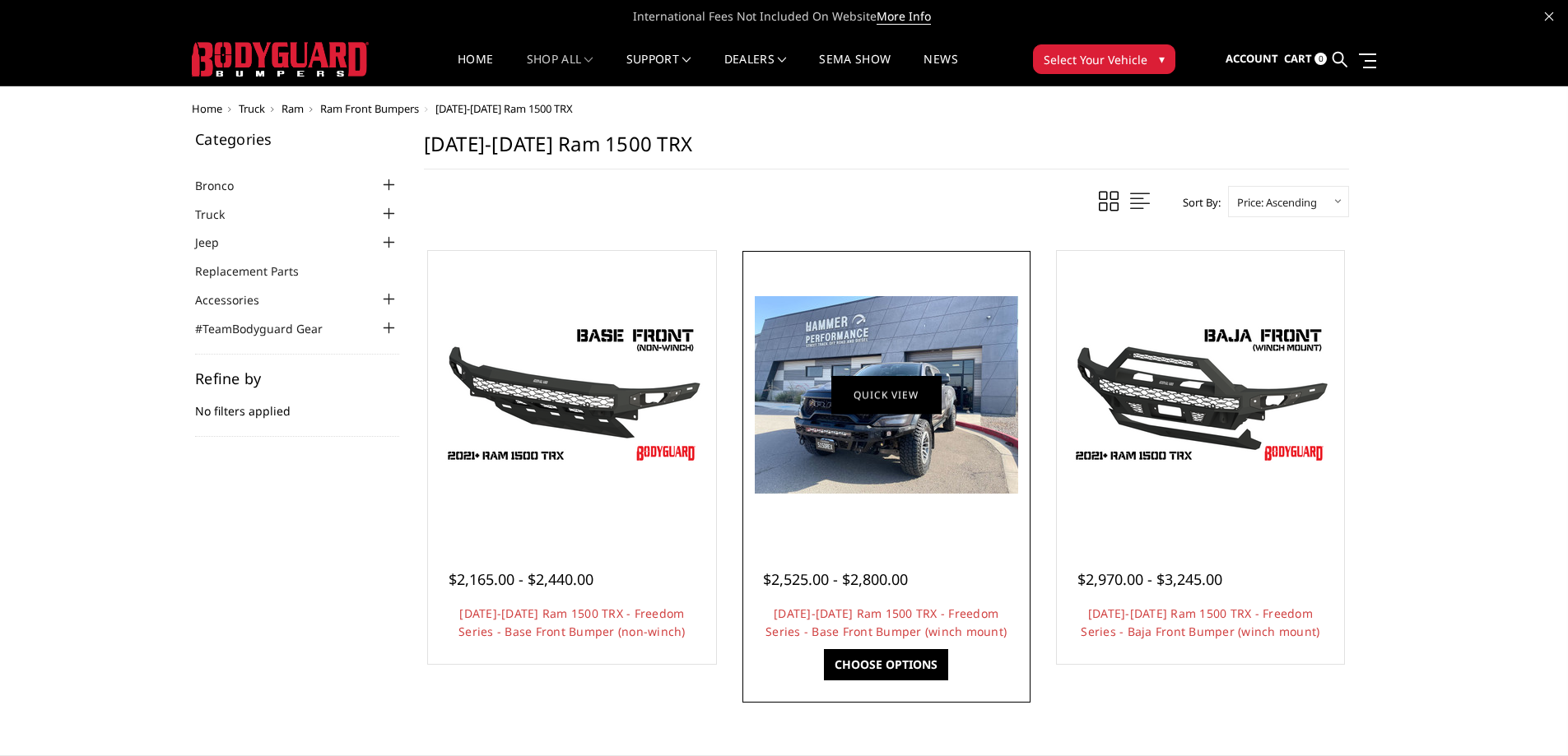
click at [880, 377] on figure "Quick view" at bounding box center [886, 395] width 280 height 280
click at [870, 340] on img at bounding box center [886, 395] width 263 height 198
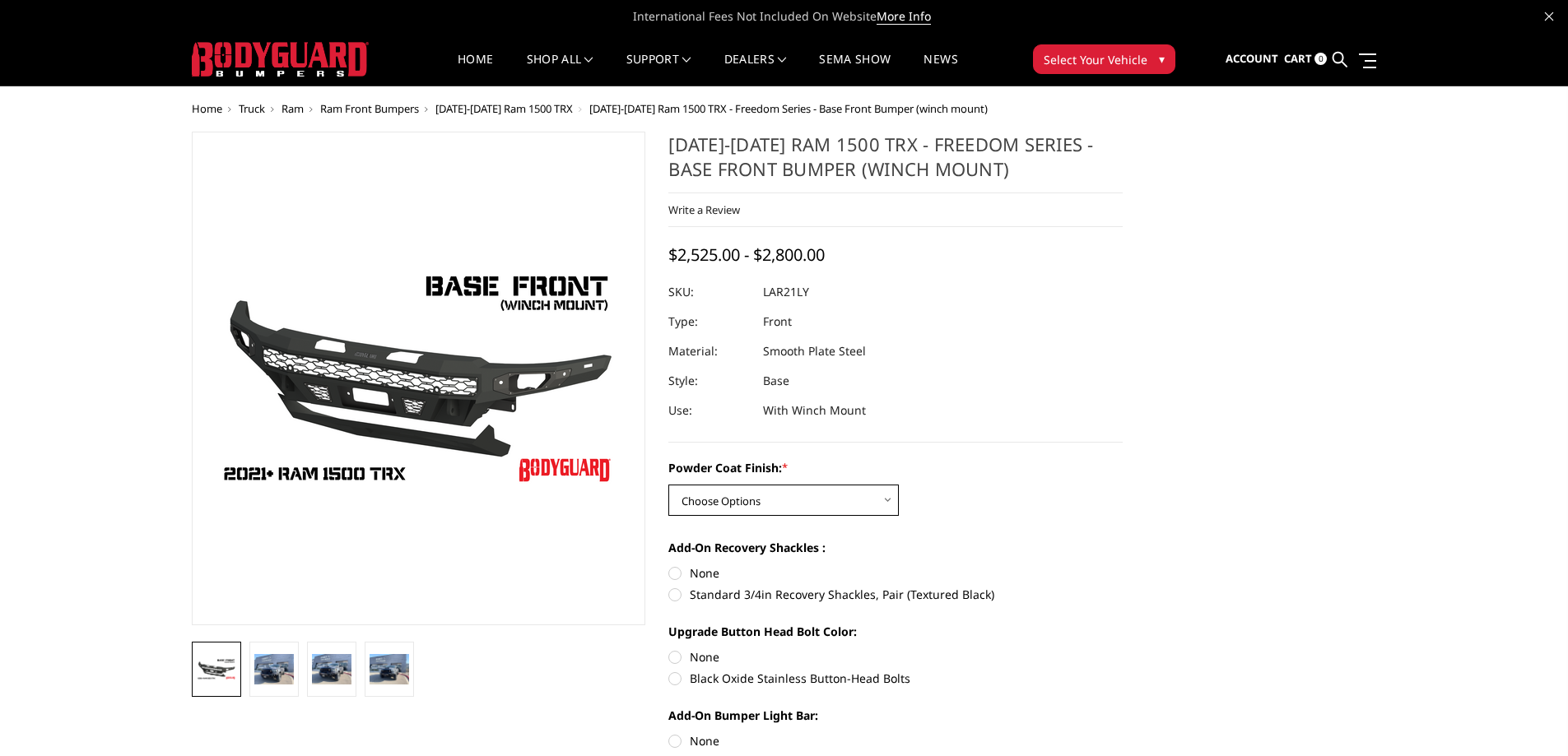
click at [767, 489] on select "Choose Options Bare Metal Textured Black Powder Coat" at bounding box center [784, 500] width 231 height 32
select select "3137"
click at [669, 484] on select "Choose Options Bare Metal Textured Black Powder Coat" at bounding box center [784, 500] width 231 height 32
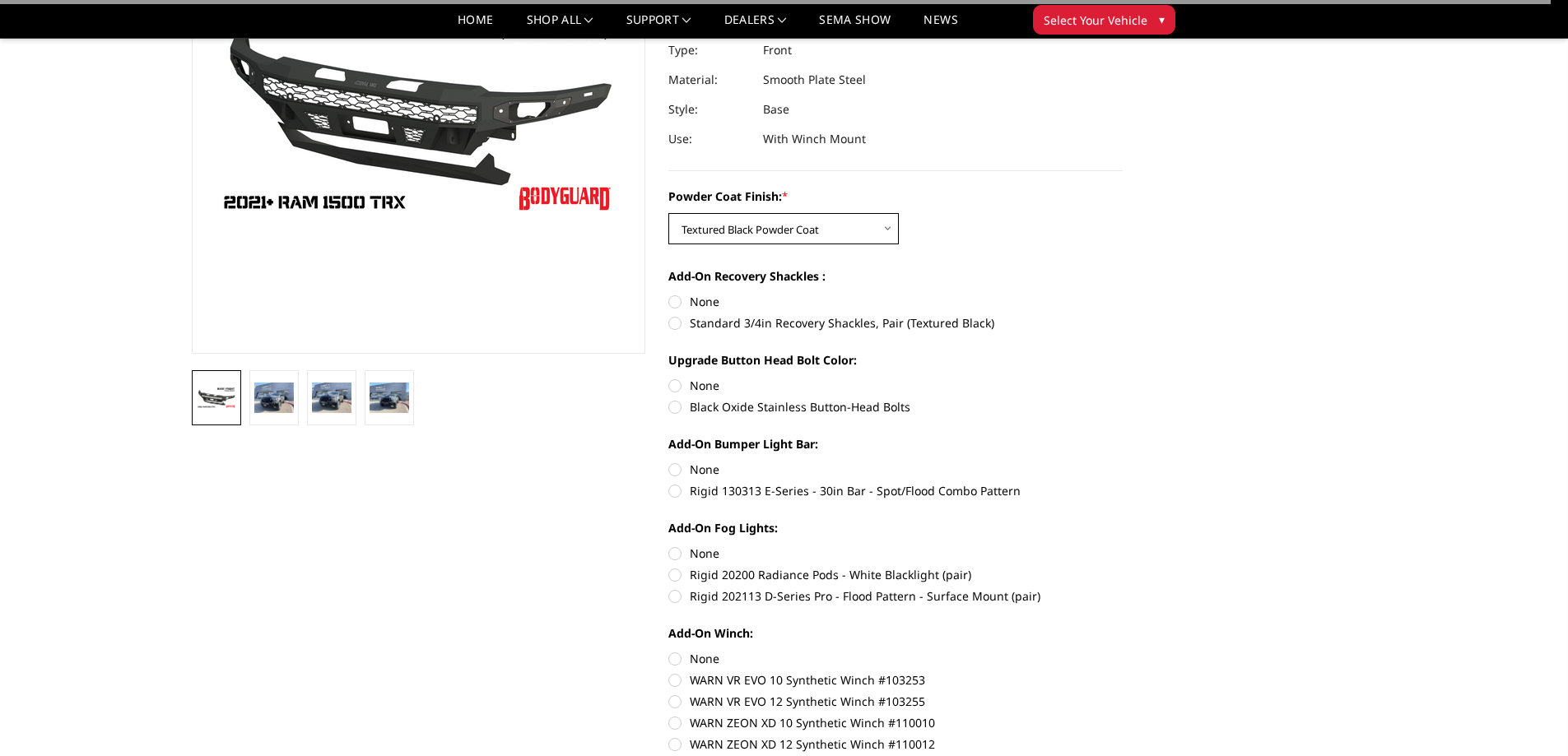
scroll to position [247, 0]
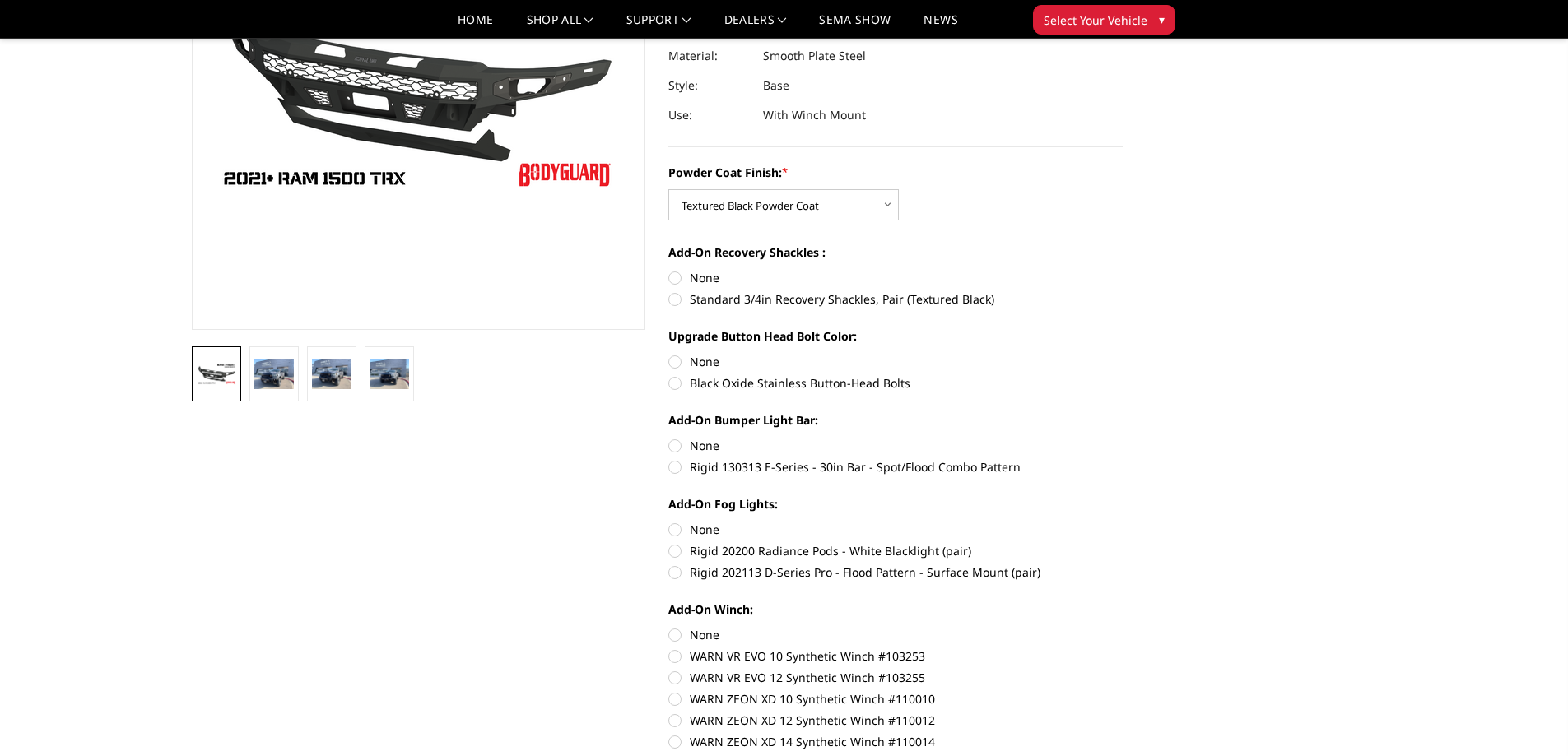
click at [676, 303] on label "Standard 3/4in Recovery Shackles, Pair (Textured Black)" at bounding box center [895, 299] width 454 height 17
click at [1123, 270] on input "Standard 3/4in Recovery Shackles, Pair (Textured Black)" at bounding box center [1123, 269] width 1 height 1
radio input "true"
click at [675, 380] on label "Black Oxide Stainless Button-Head Bolts" at bounding box center [895, 383] width 454 height 17
click at [1123, 353] on input "Black Oxide Stainless Button-Head Bolts" at bounding box center [1123, 353] width 1 height 1
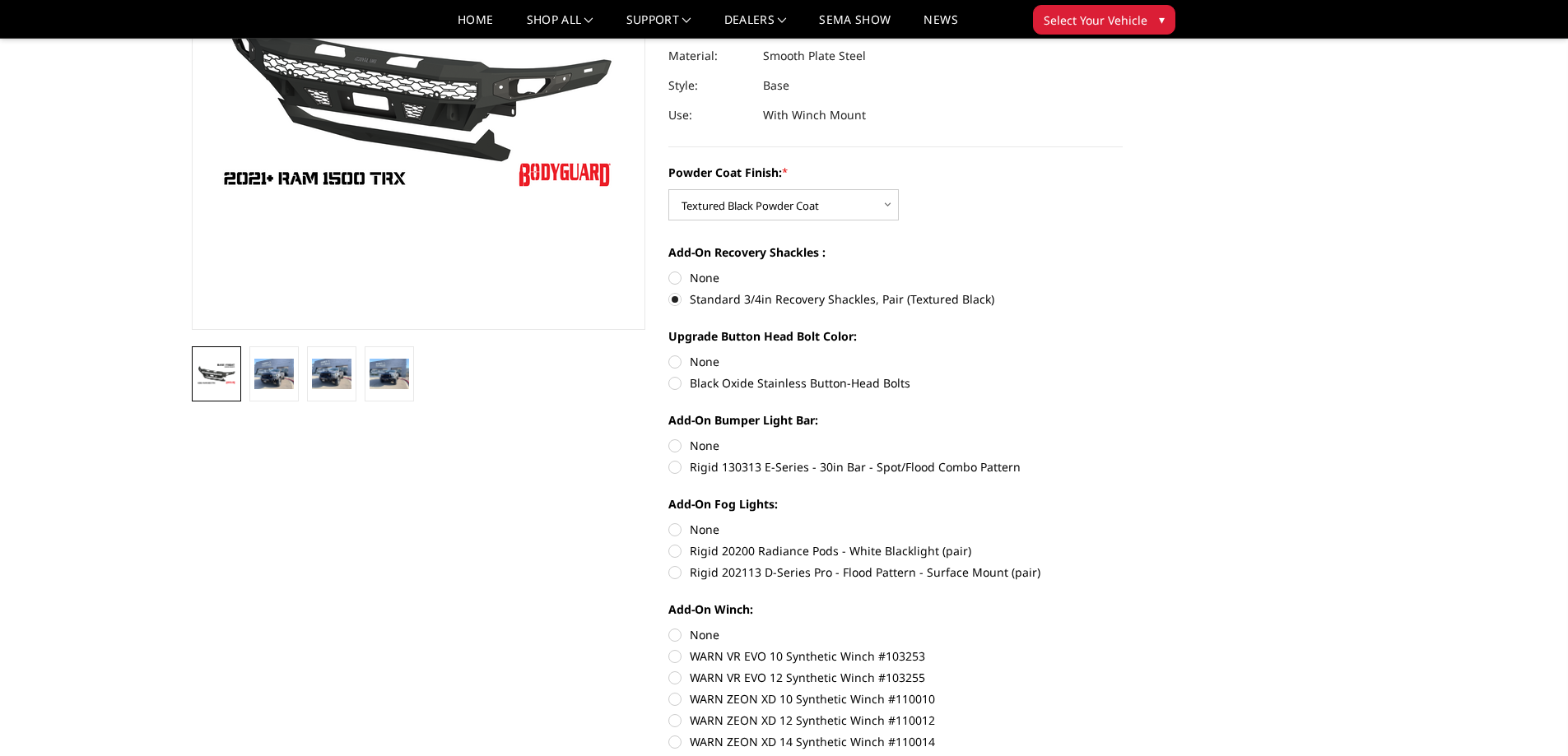
radio input "true"
click at [676, 445] on label "None" at bounding box center [895, 445] width 454 height 17
click at [669, 438] on input "None" at bounding box center [669, 437] width 1 height 1
radio input "true"
click at [673, 525] on label "None" at bounding box center [895, 530] width 454 height 17
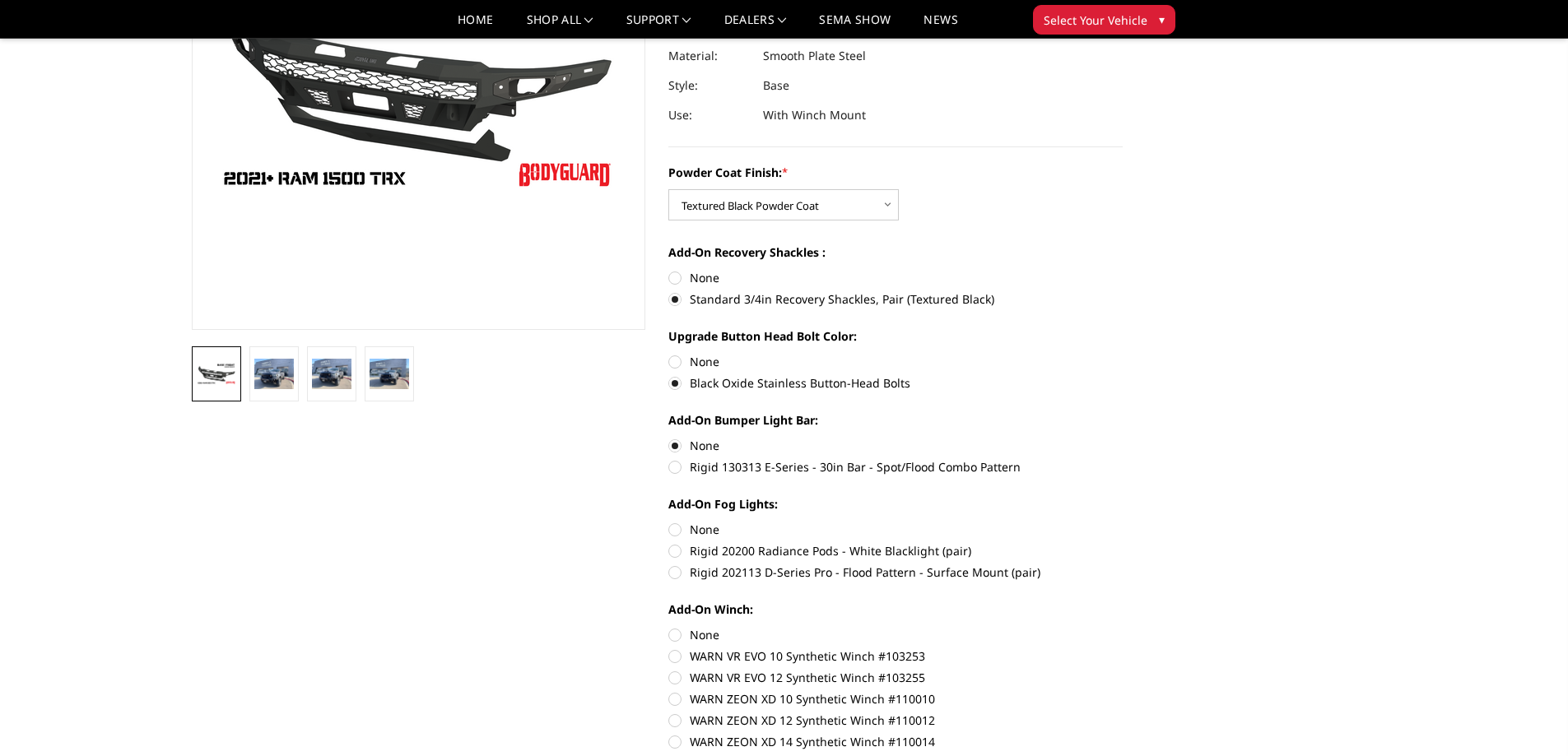
click at [669, 522] on input "None" at bounding box center [669, 521] width 1 height 1
radio input "true"
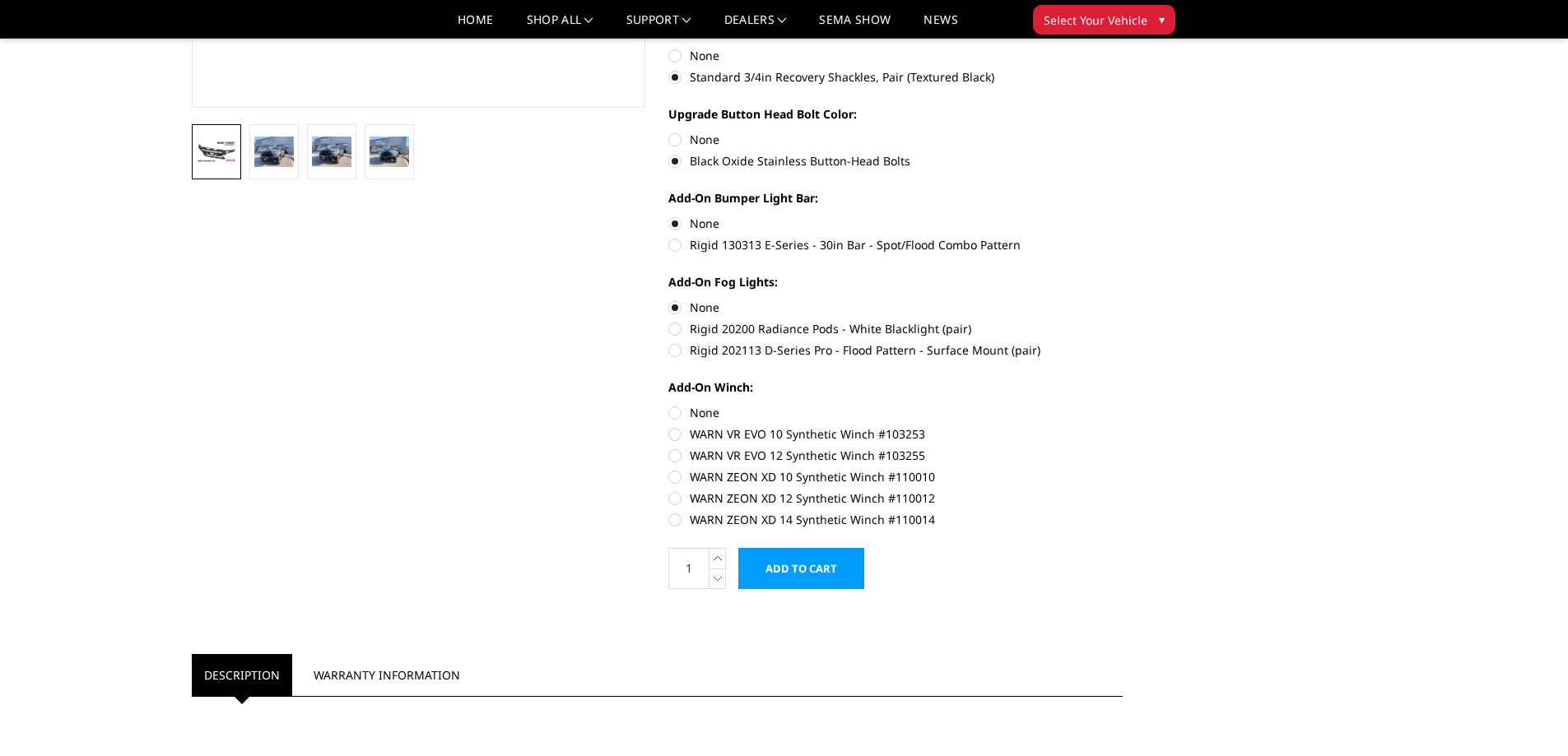
scroll to position [494, 0]
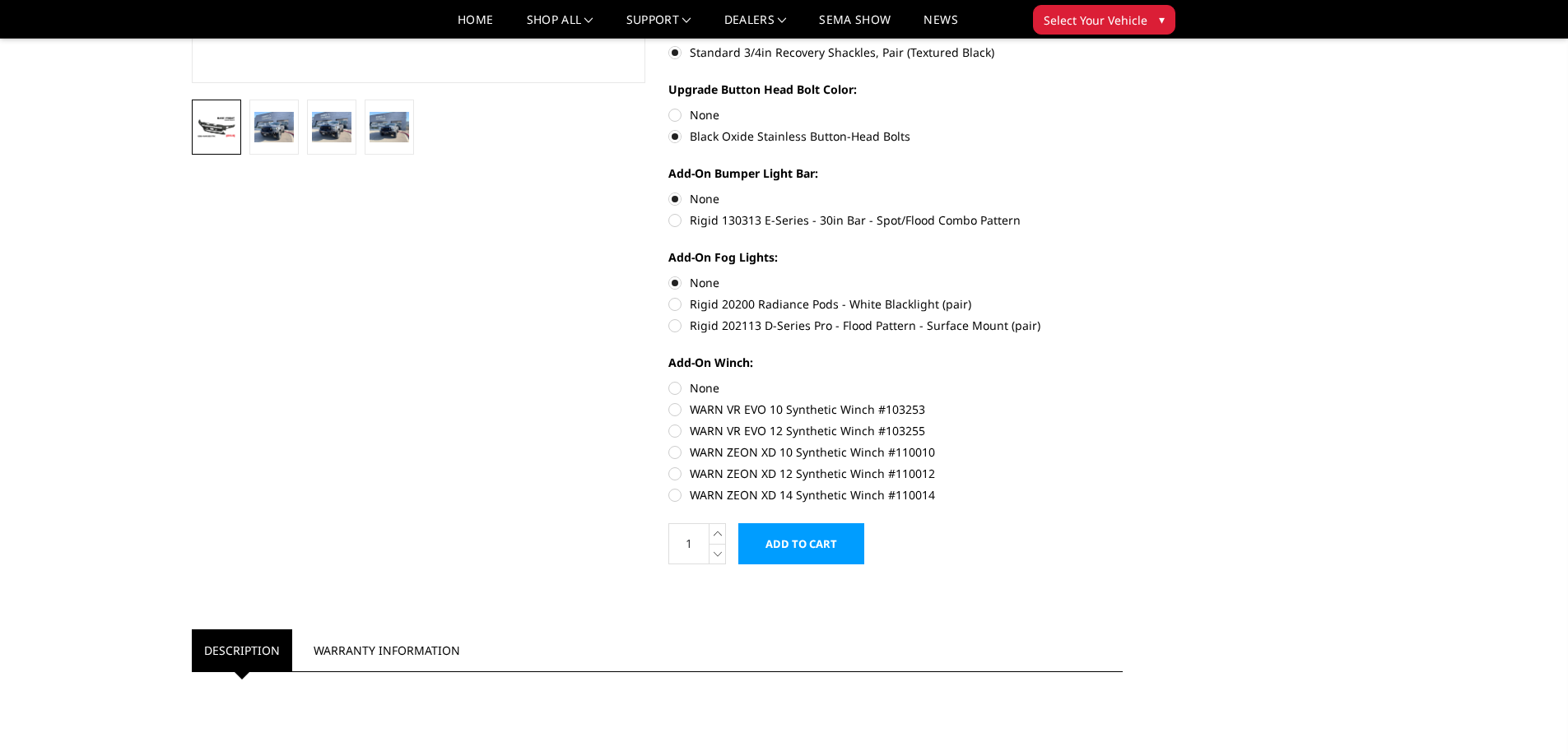
click at [677, 387] on label "None" at bounding box center [895, 387] width 454 height 17
click at [669, 380] on input "None" at bounding box center [669, 379] width 1 height 1
radio input "true"
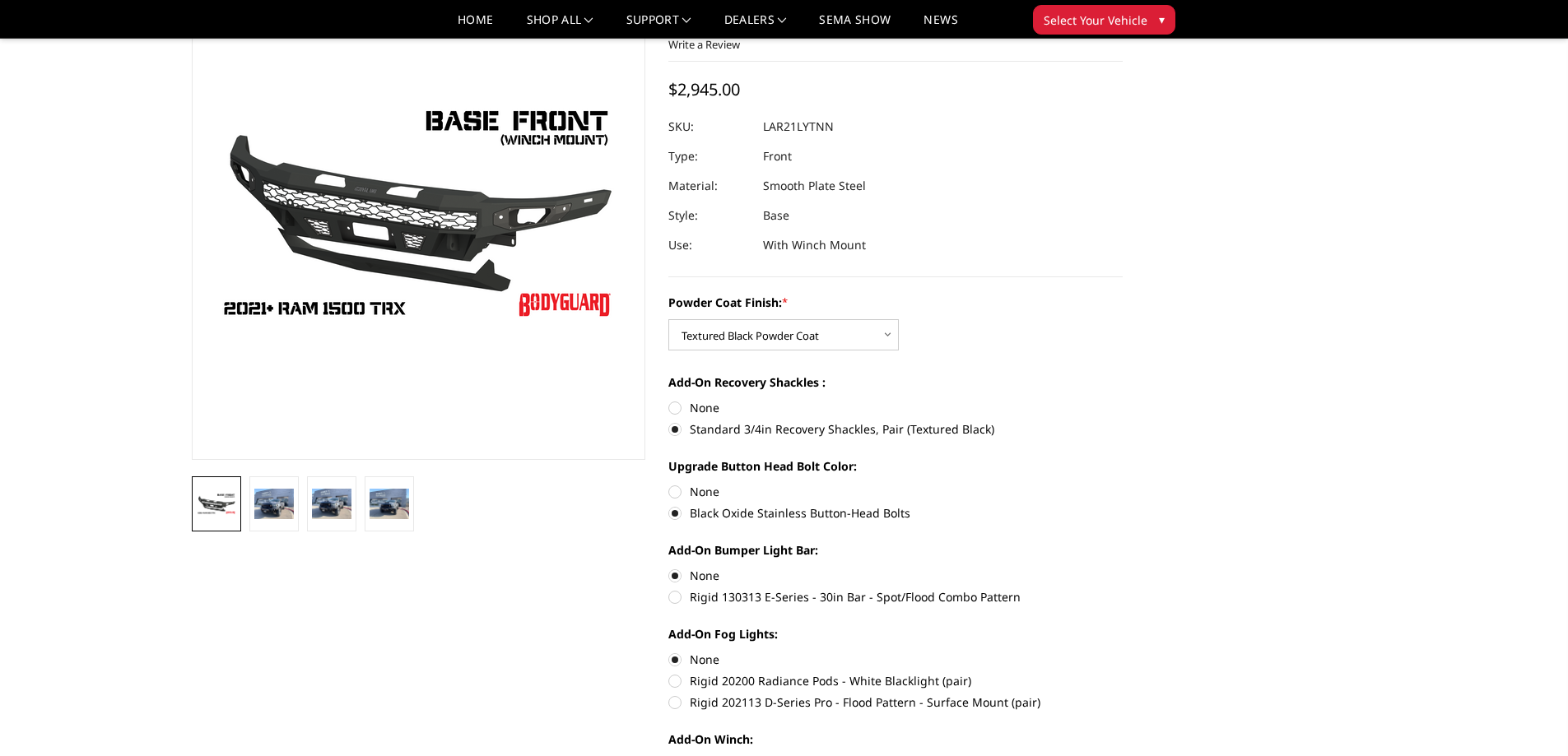
scroll to position [0, 0]
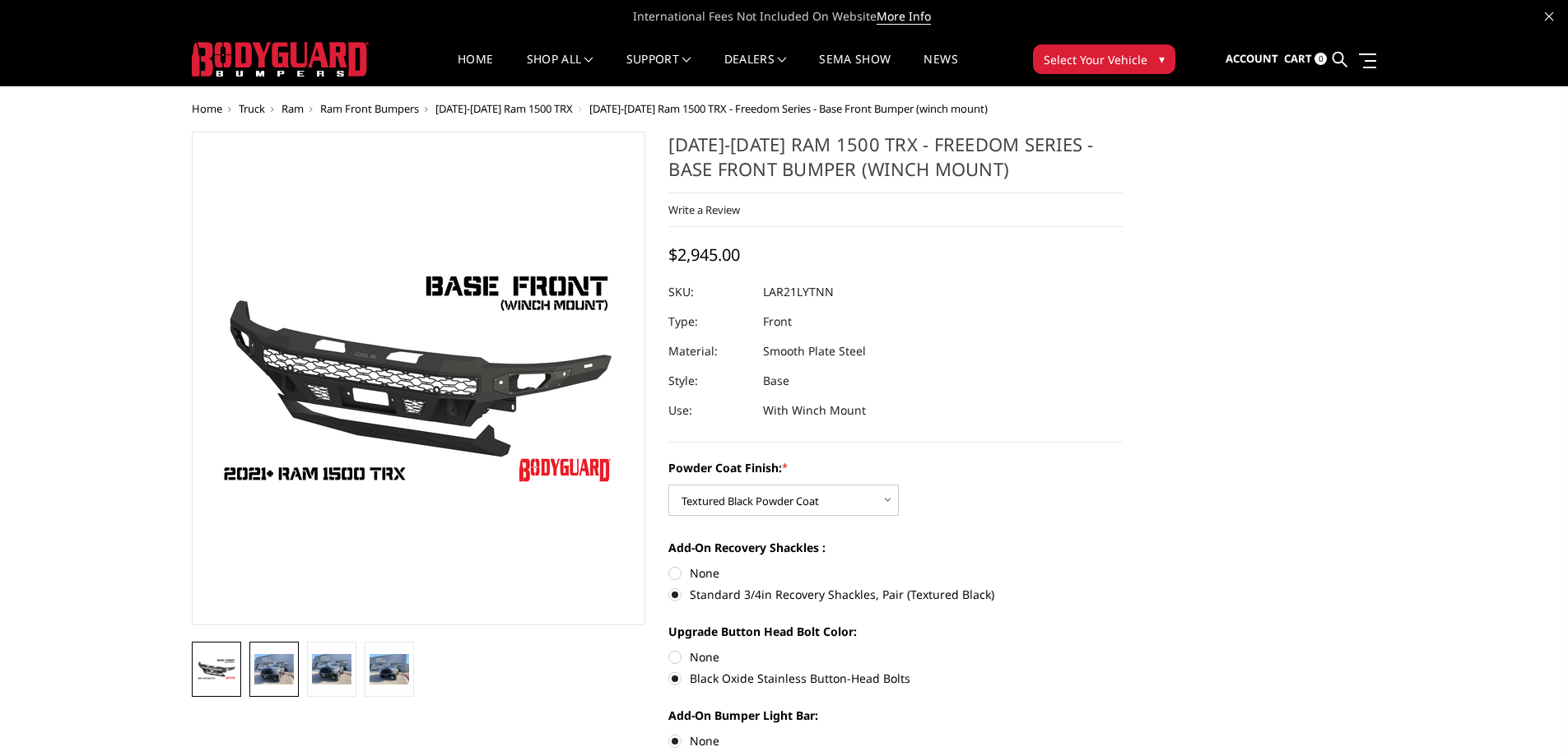
click at [279, 669] on img at bounding box center [274, 668] width 39 height 30
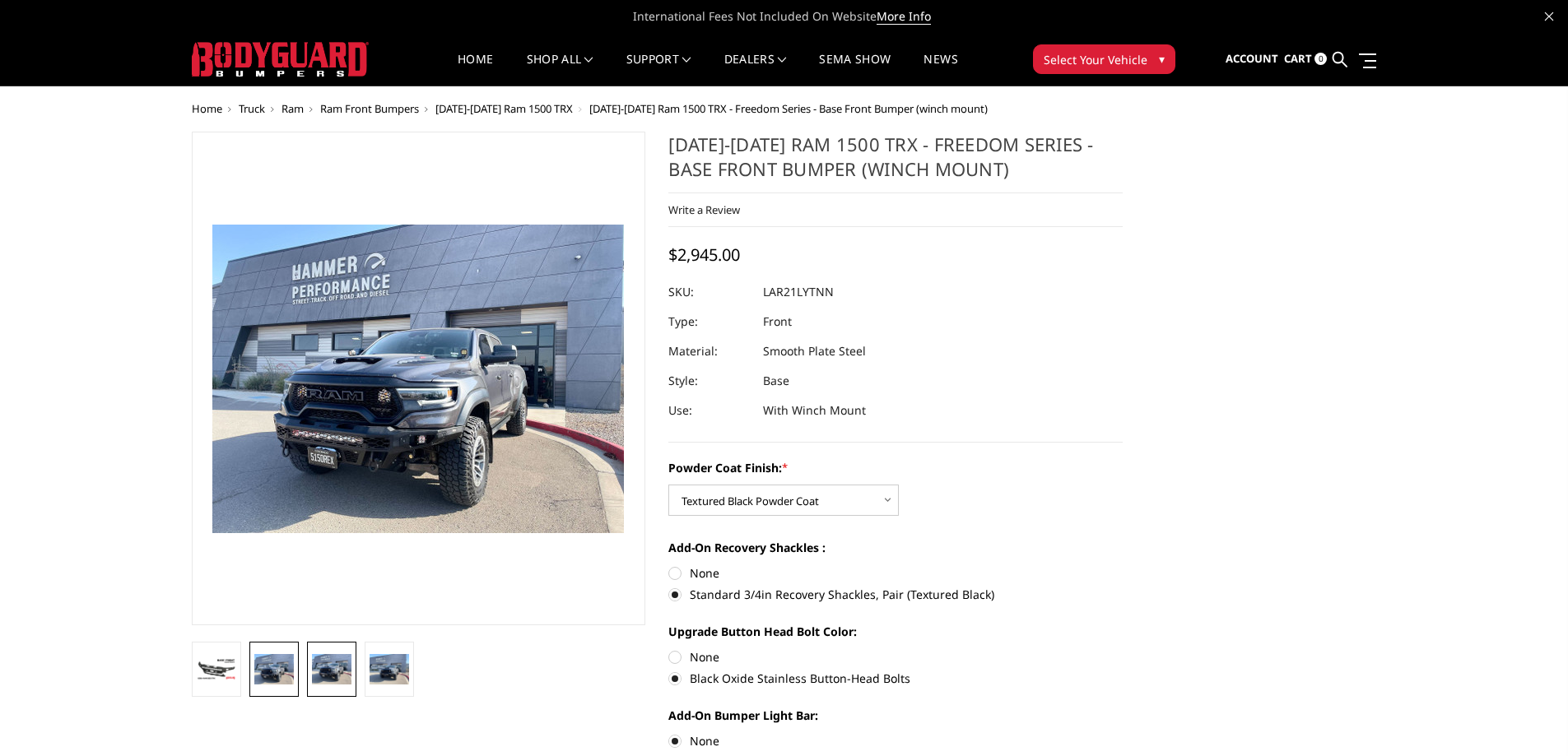
click at [330, 657] on img at bounding box center [331, 668] width 39 height 30
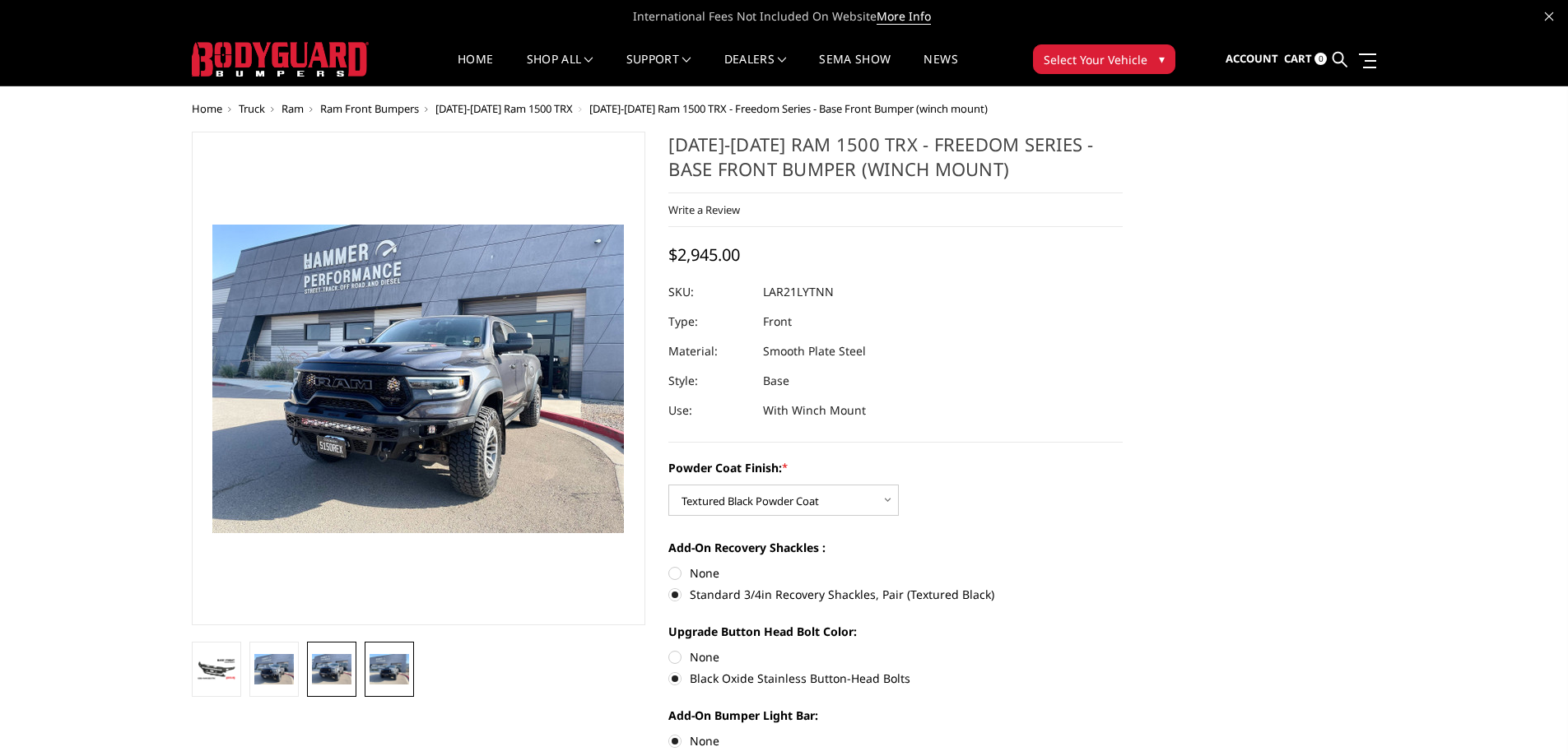
click at [409, 646] on link at bounding box center [389, 669] width 49 height 55
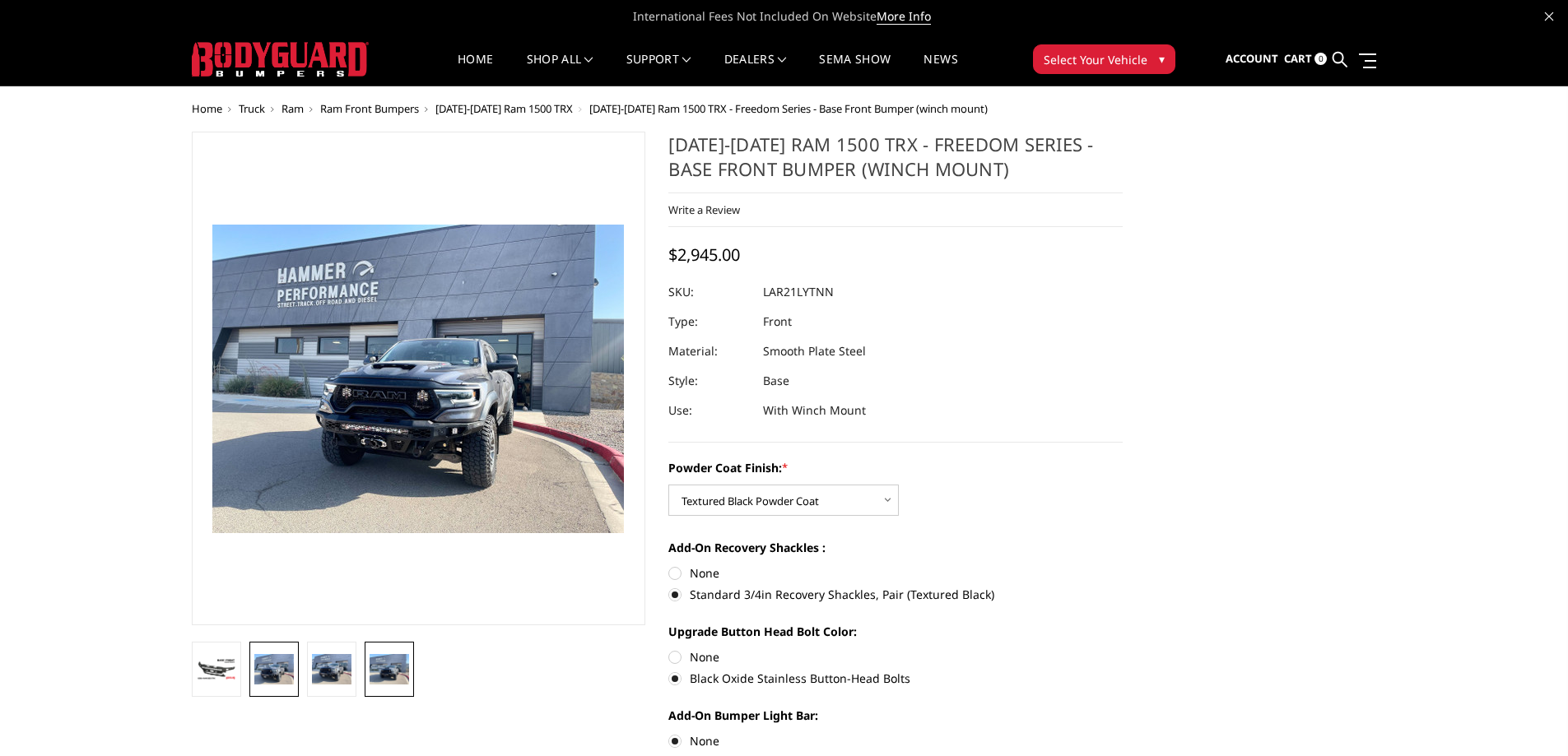
click at [265, 661] on img at bounding box center [274, 668] width 39 height 30
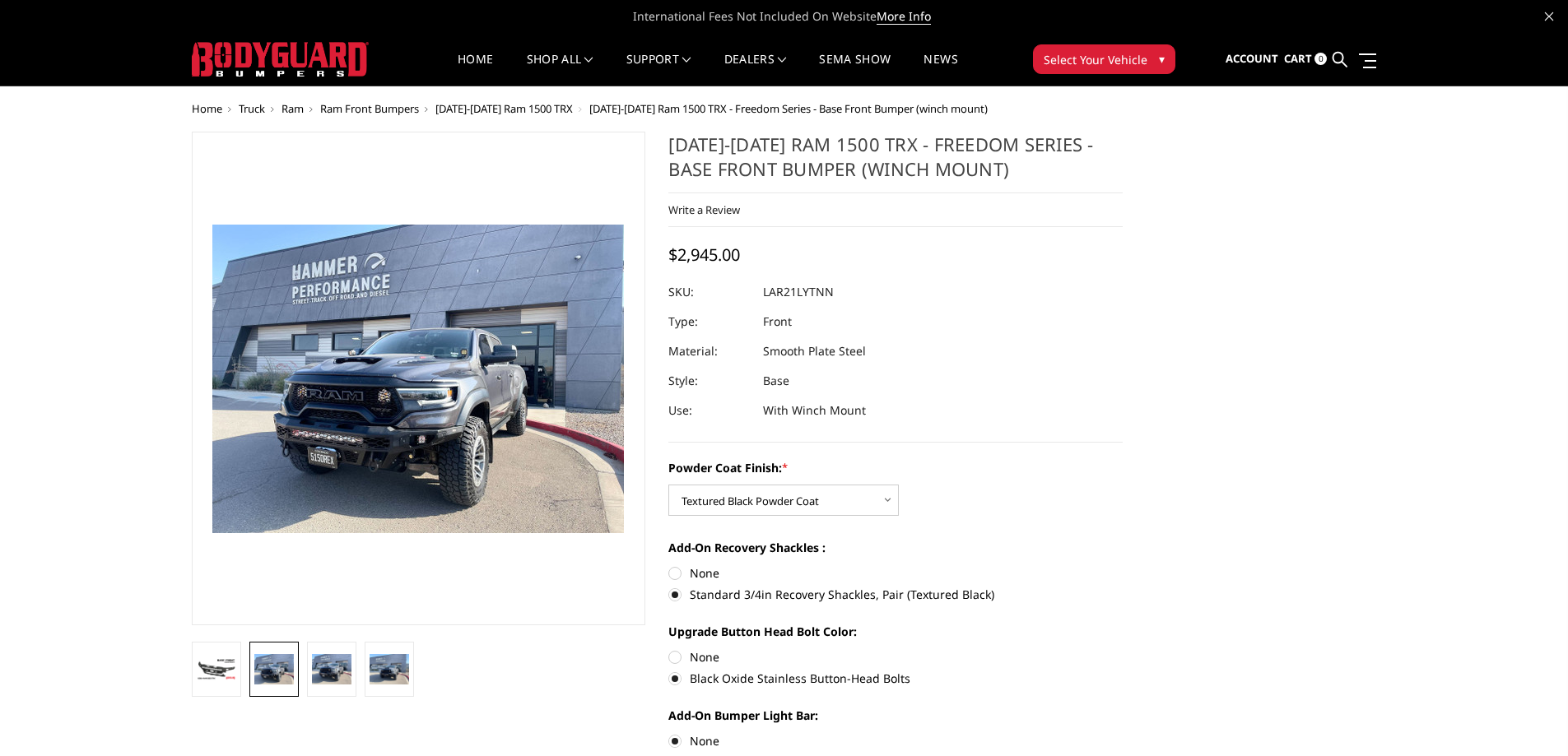
click at [479, 104] on span "[DATE]-[DATE] Ram 1500 TRX" at bounding box center [503, 108] width 137 height 14
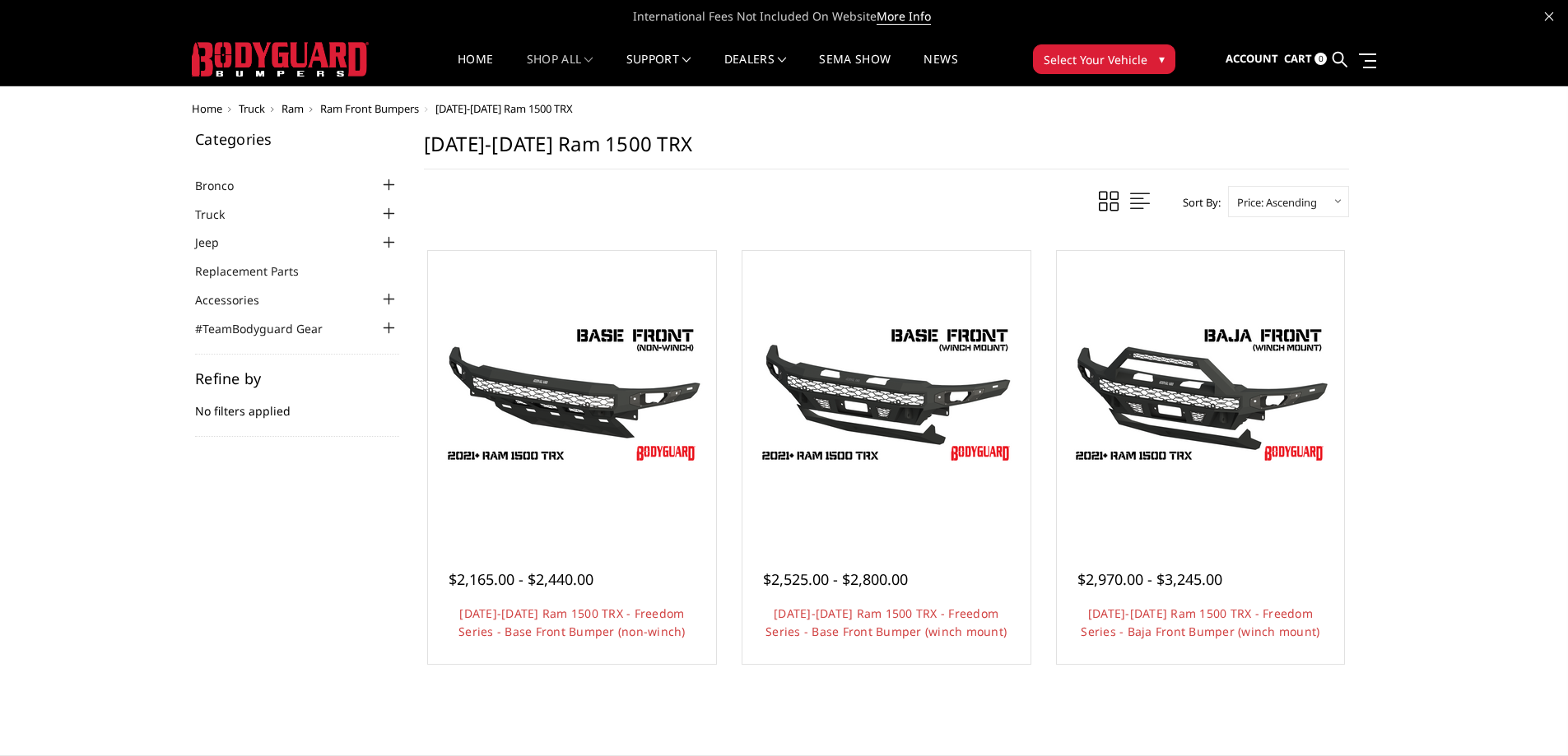
click at [291, 106] on span "Ram" at bounding box center [292, 108] width 22 height 14
